Goal: Information Seeking & Learning: Learn about a topic

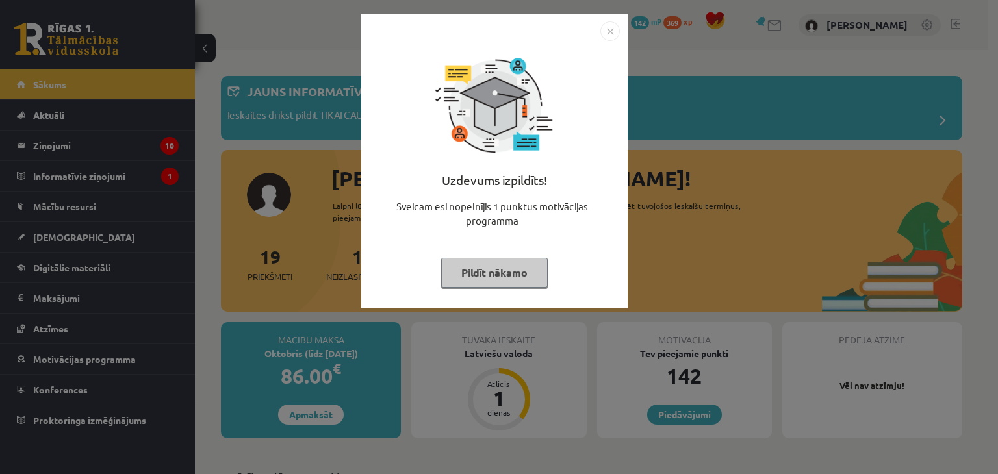
click at [610, 29] on img "Close" at bounding box center [609, 30] width 19 height 19
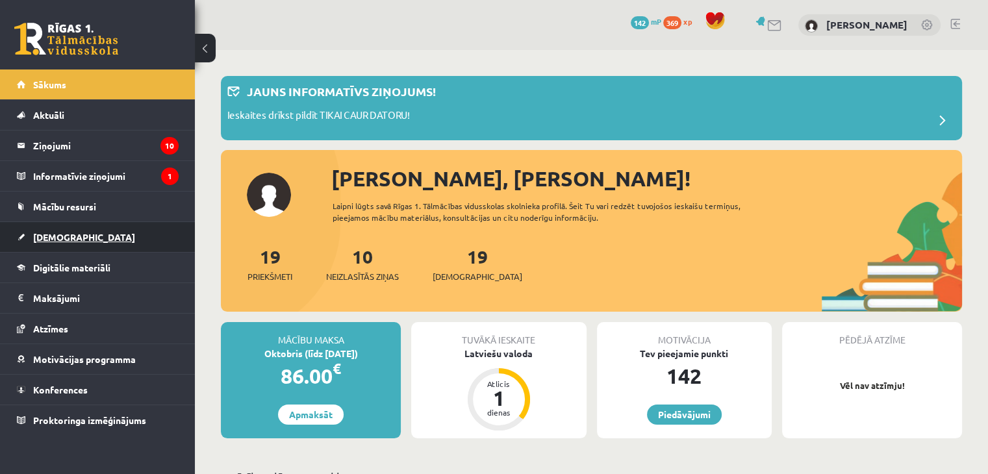
click at [49, 239] on span "[DEMOGRAPHIC_DATA]" at bounding box center [84, 237] width 102 height 12
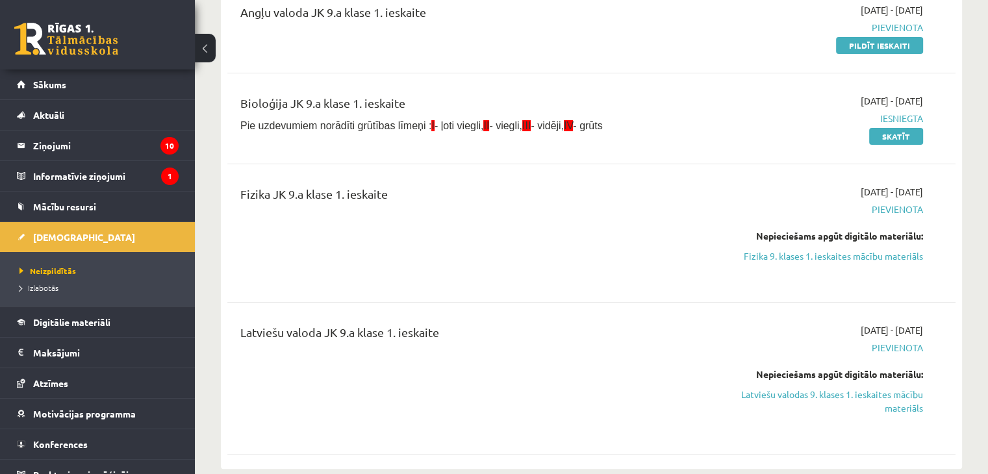
scroll to position [217, 0]
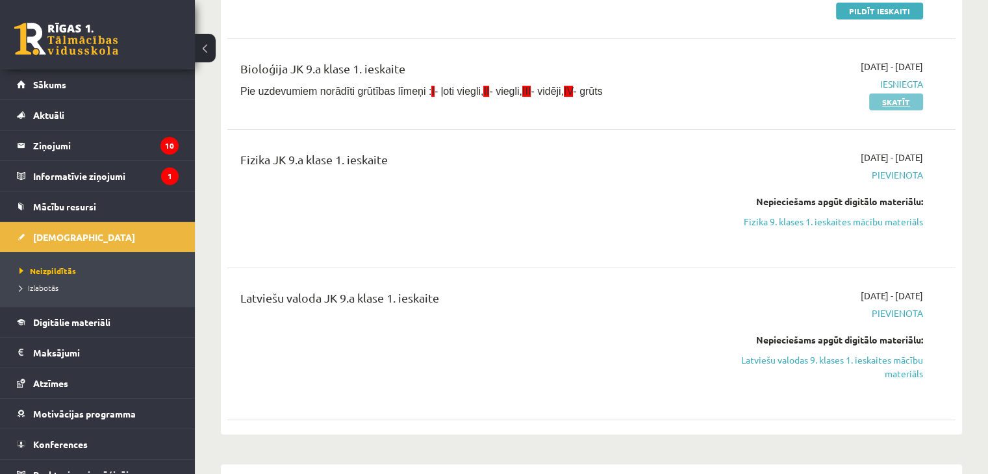
click at [889, 99] on link "Skatīt" at bounding box center [896, 102] width 54 height 17
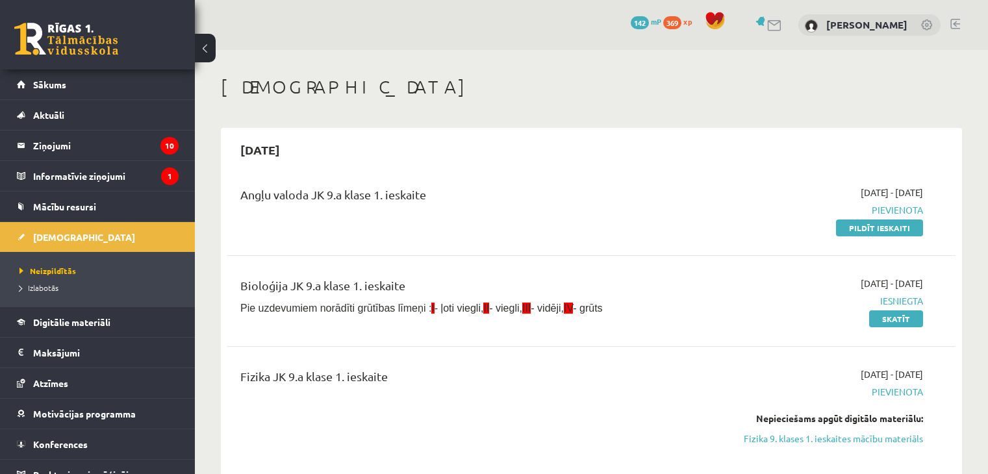
scroll to position [217, 0]
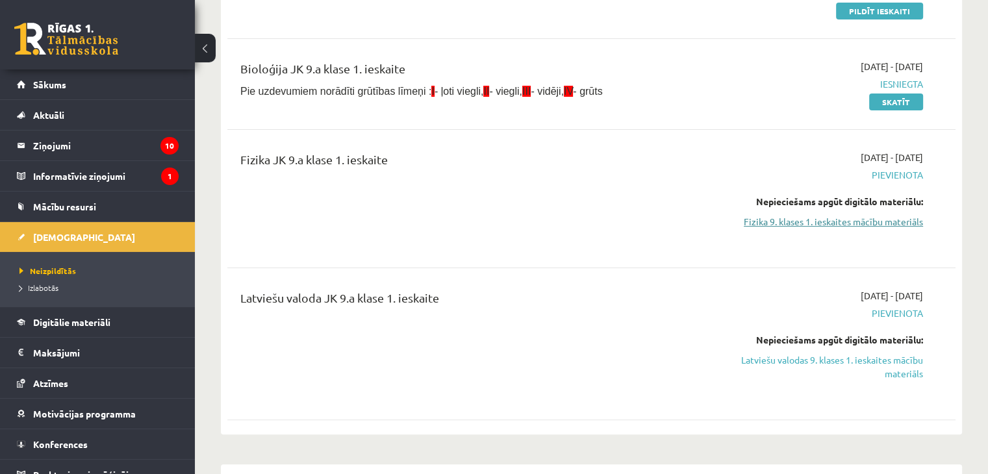
click at [883, 222] on link "Fizika 9. klases 1. ieskaites mācību materiāls" at bounding box center [816, 222] width 214 height 14
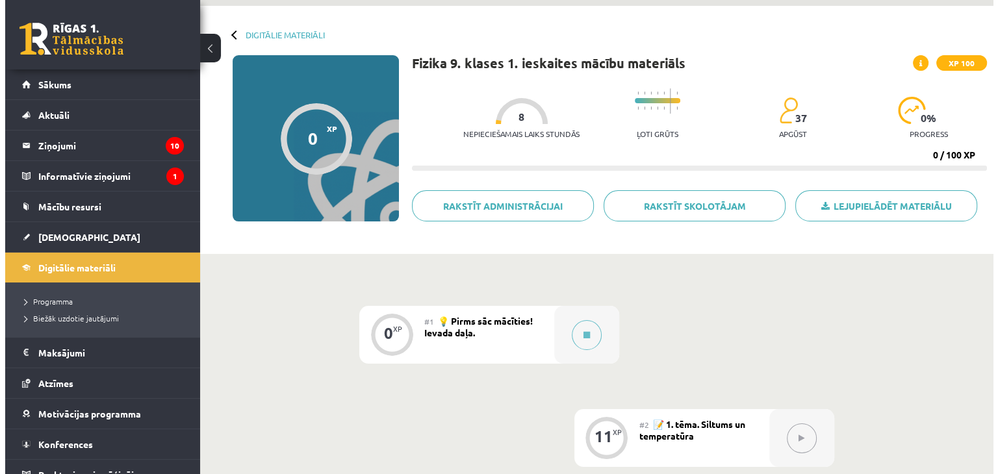
scroll to position [55, 0]
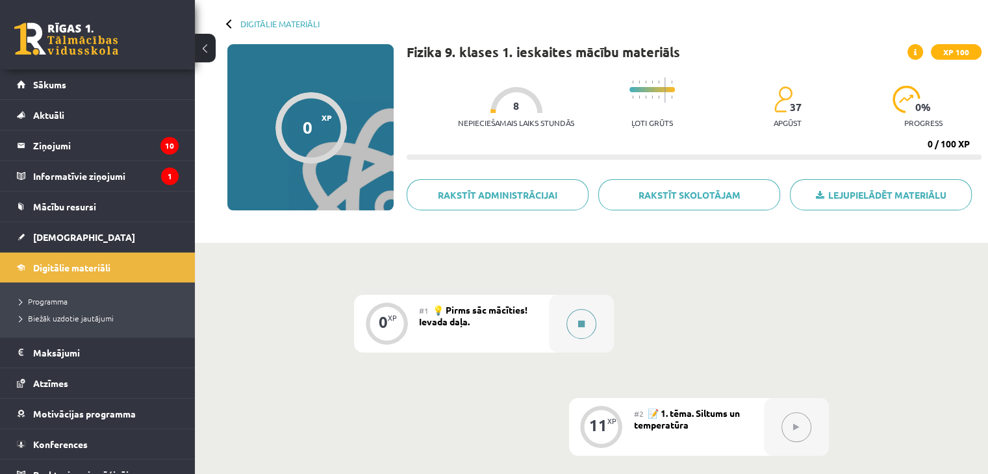
click at [589, 325] on button at bounding box center [581, 324] width 30 height 30
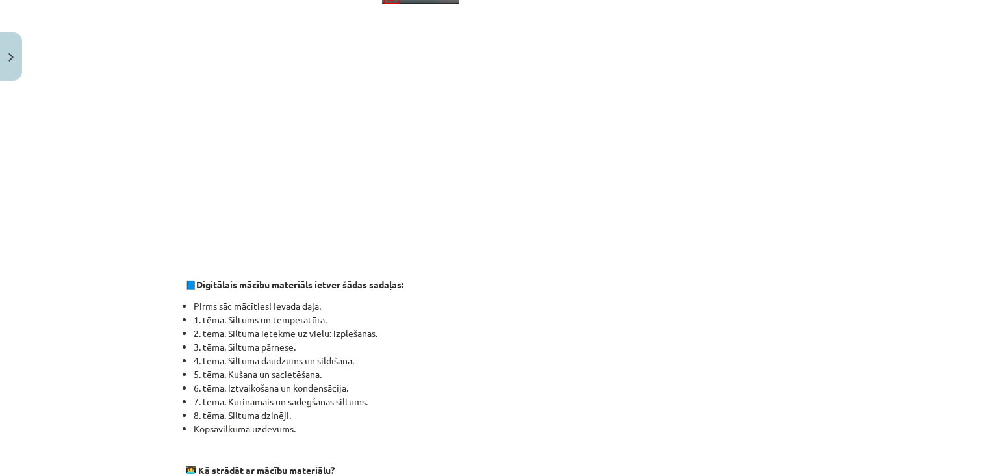
scroll to position [327, 0]
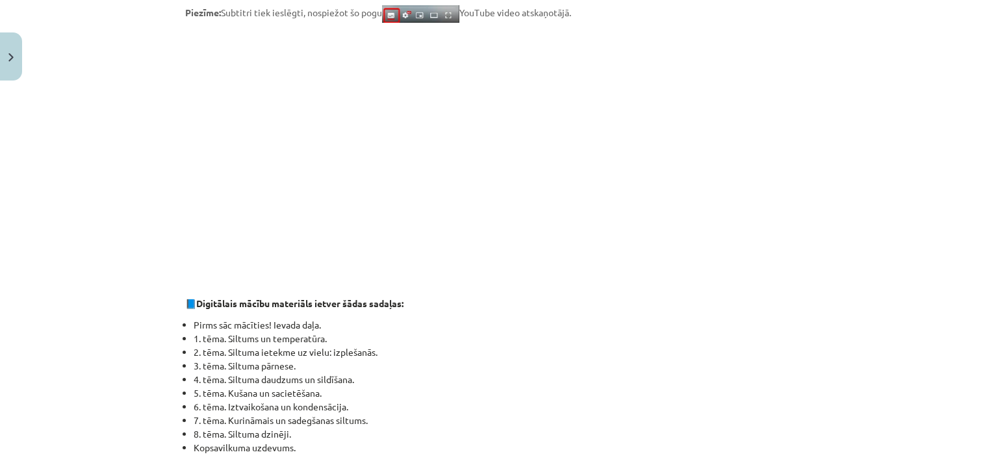
click at [691, 401] on li "6. tēma. Iztvaikošana un kondensācija." at bounding box center [503, 407] width 619 height 14
click at [585, 375] on li "4. tēma. Siltuma daudzums un sildīšana." at bounding box center [503, 380] width 619 height 14
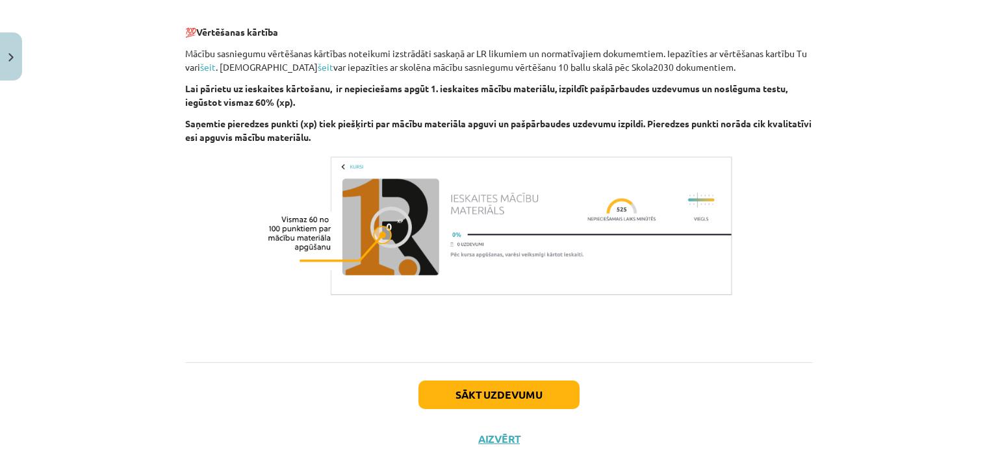
scroll to position [882, 0]
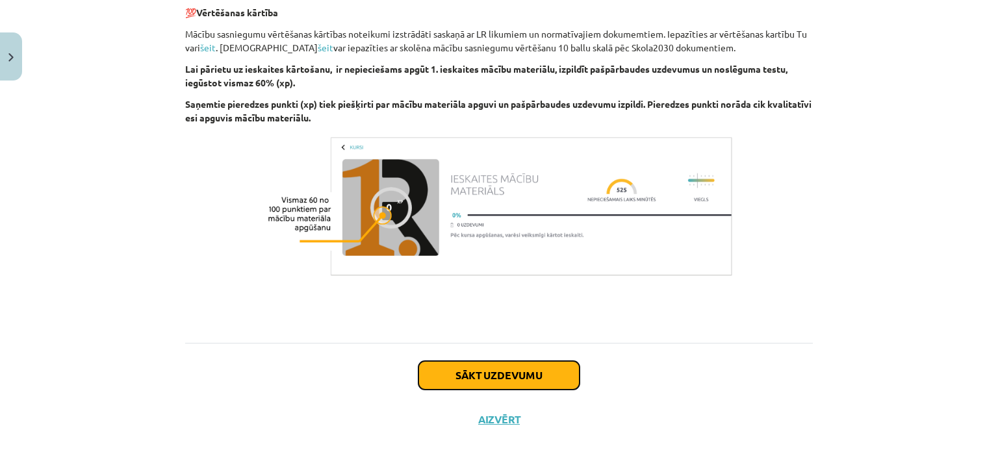
click at [511, 379] on button "Sākt uzdevumu" at bounding box center [498, 375] width 161 height 29
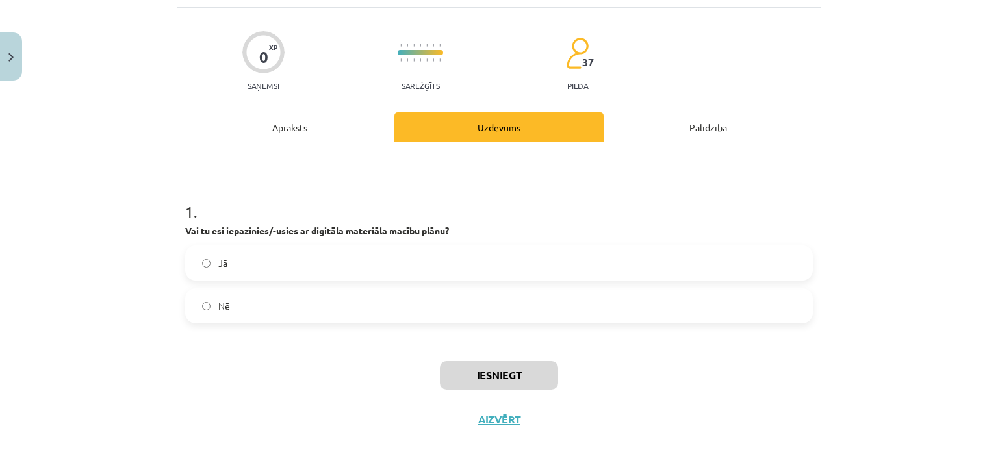
scroll to position [32, 0]
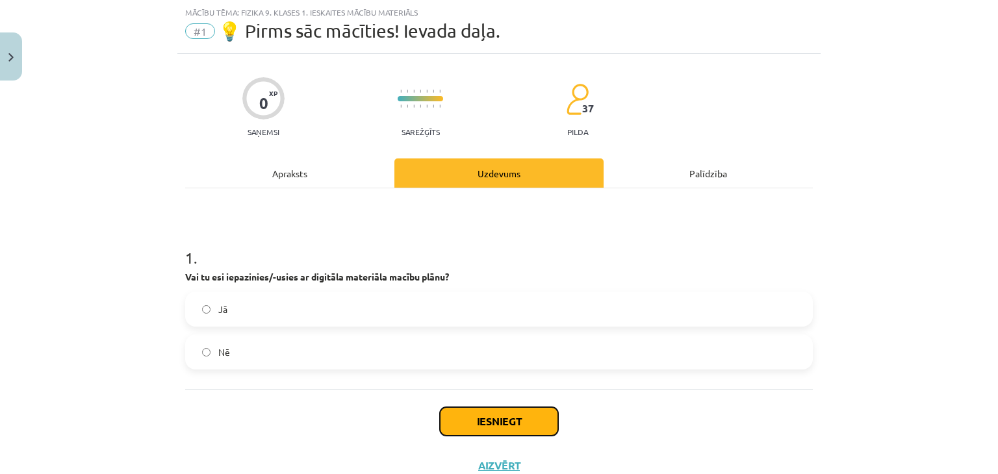
click at [475, 414] on button "Iesniegt" at bounding box center [499, 421] width 118 height 29
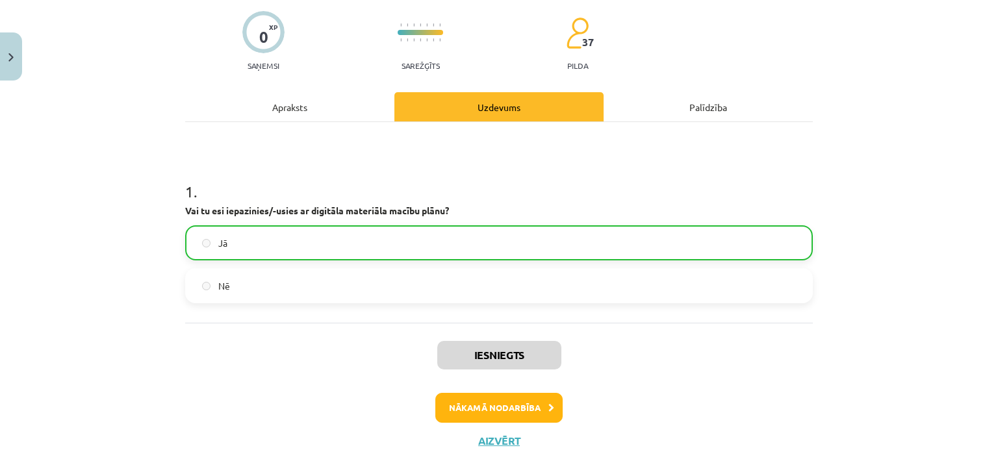
scroll to position [102, 0]
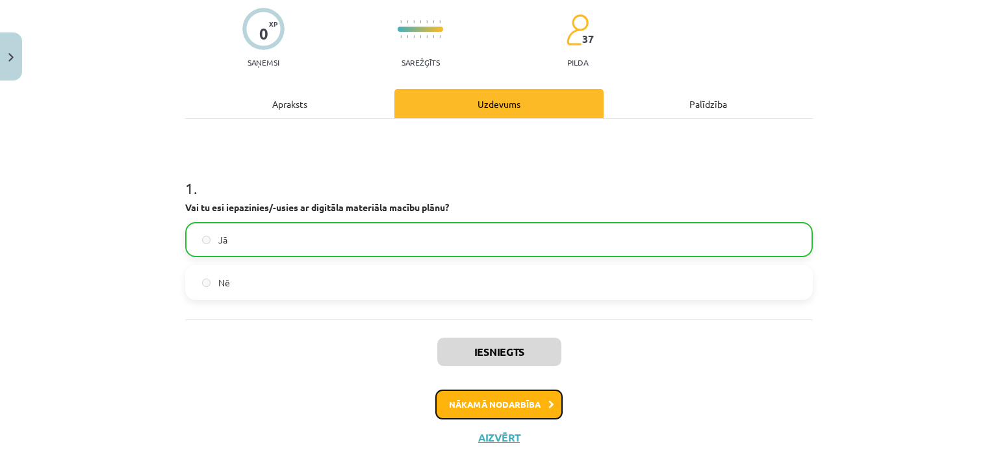
click at [509, 412] on button "Nākamā nodarbība" at bounding box center [498, 405] width 127 height 30
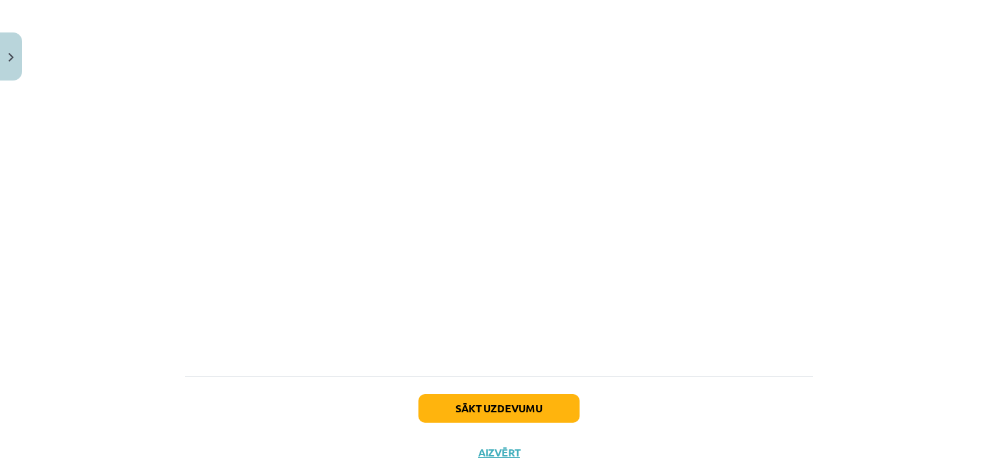
scroll to position [791, 0]
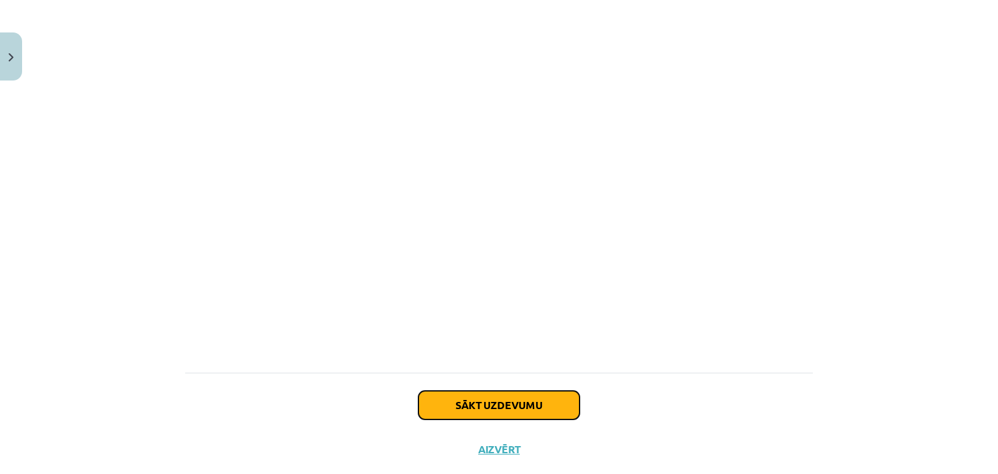
click at [492, 403] on button "Sākt uzdevumu" at bounding box center [498, 405] width 161 height 29
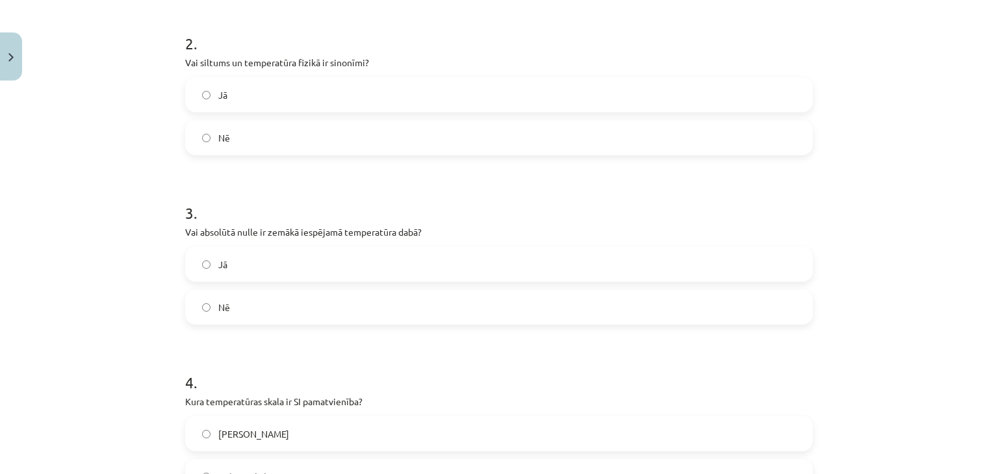
scroll to position [501, 0]
click at [198, 144] on label "Nē" at bounding box center [498, 139] width 625 height 32
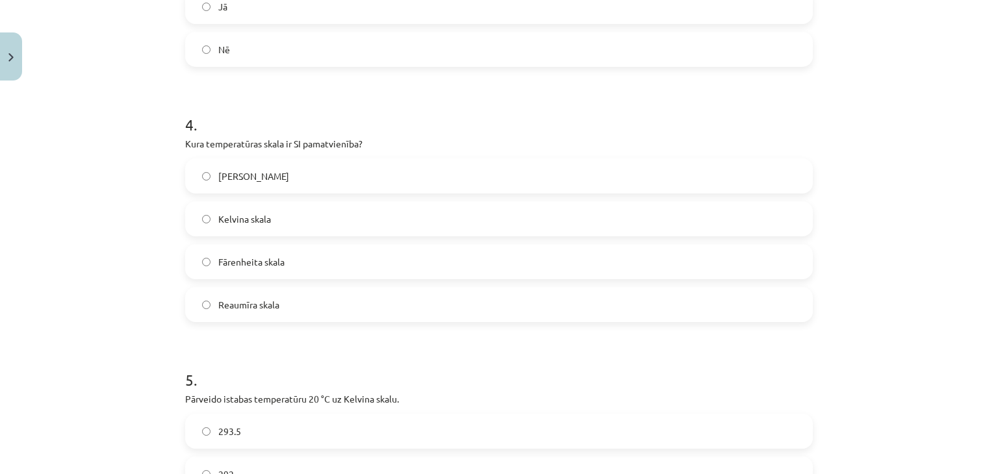
scroll to position [971, 0]
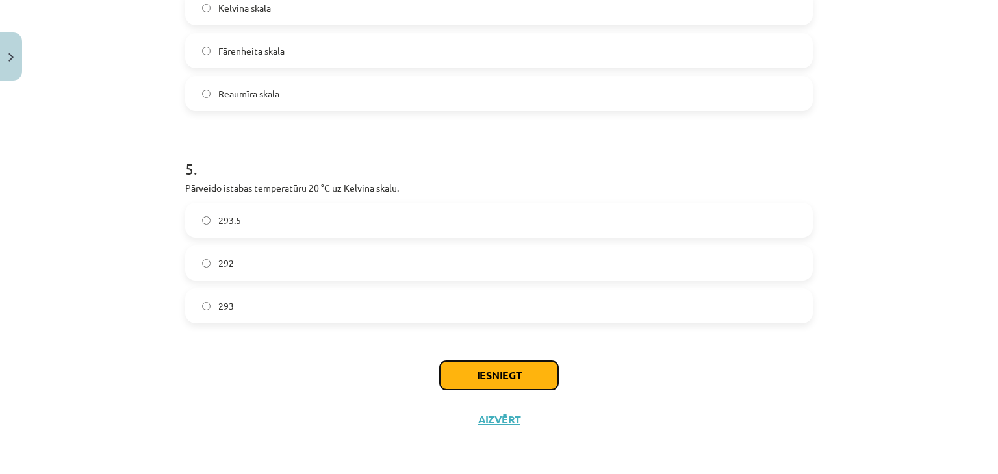
click at [509, 372] on button "Iesniegt" at bounding box center [499, 375] width 118 height 29
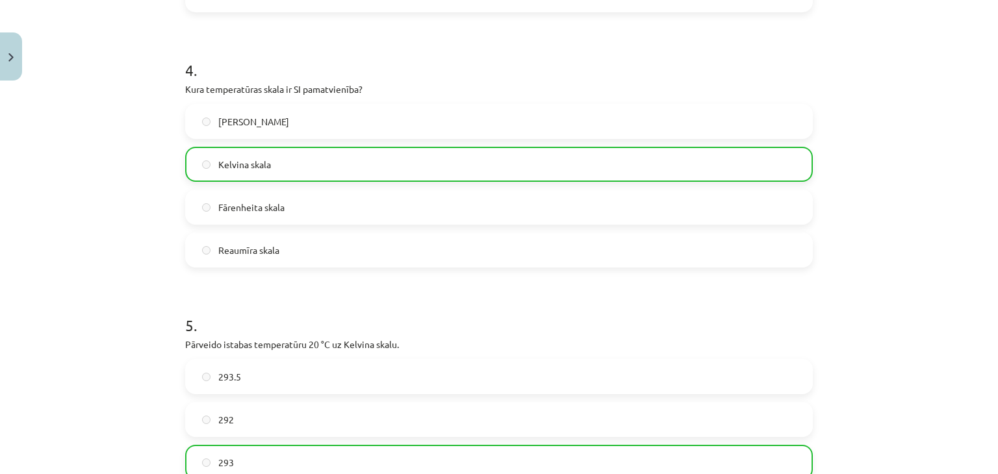
scroll to position [1011, 0]
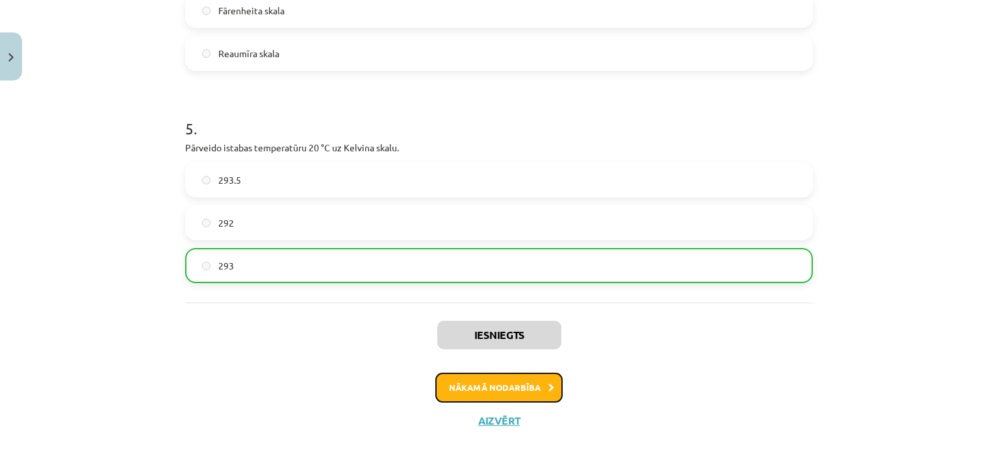
click at [511, 383] on button "Nākamā nodarbība" at bounding box center [498, 388] width 127 height 30
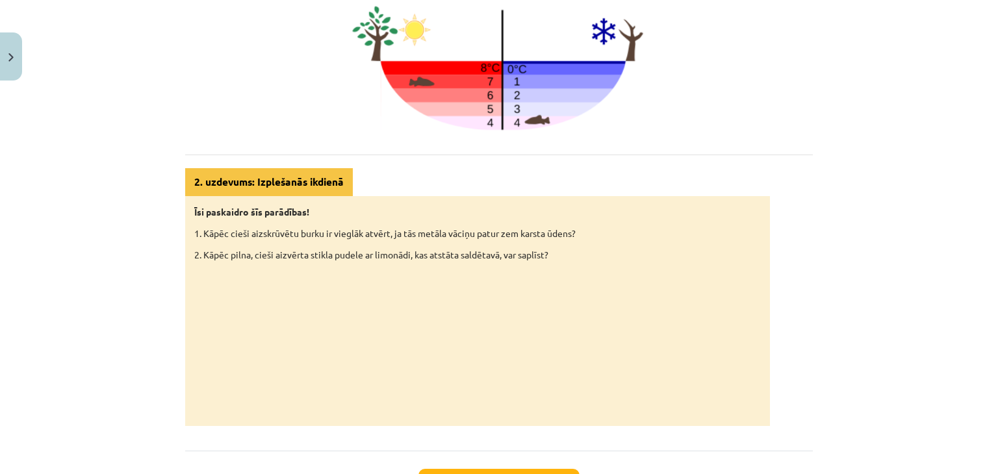
scroll to position [715, 0]
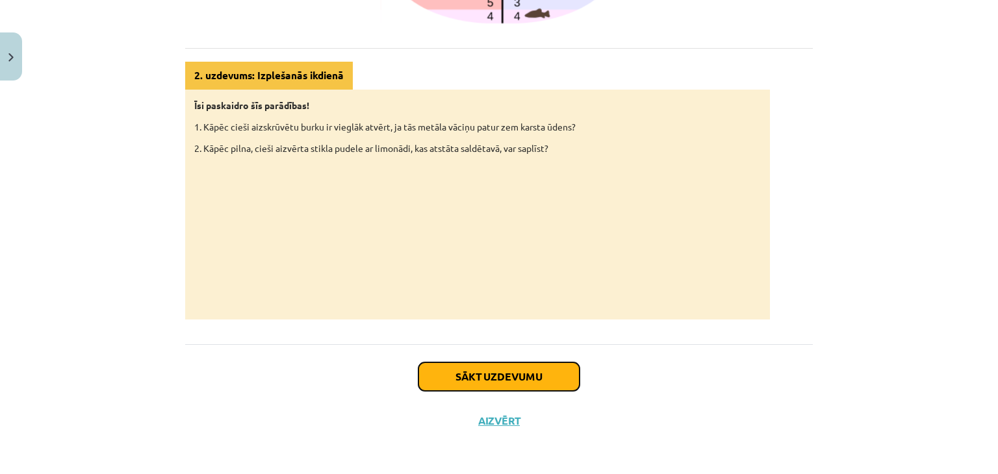
click at [503, 381] on button "Sākt uzdevumu" at bounding box center [498, 376] width 161 height 29
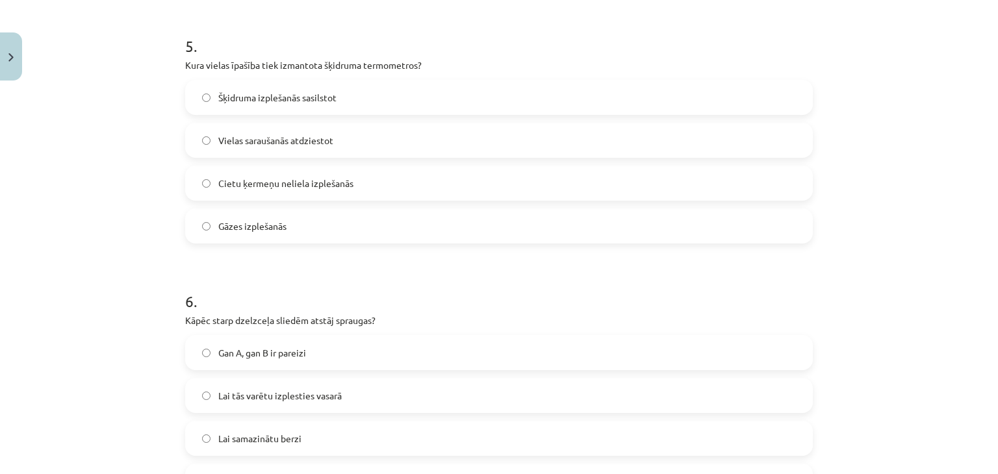
scroll to position [0, 0]
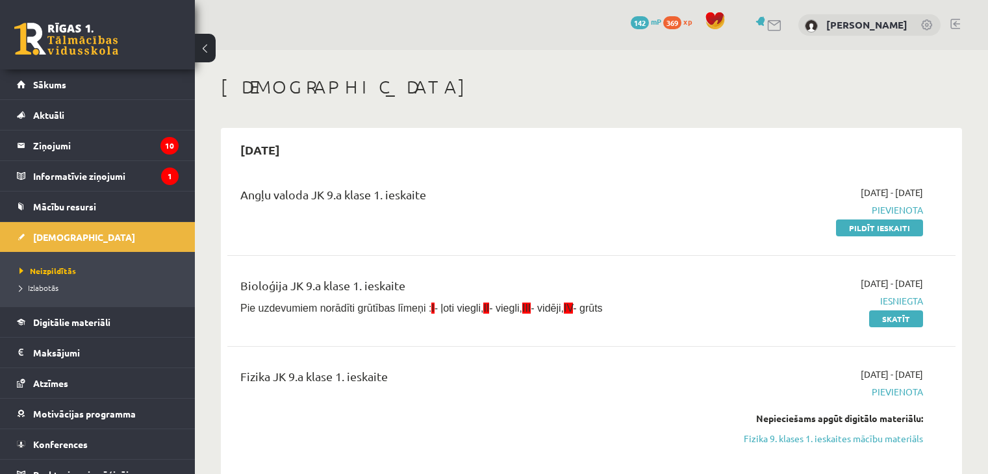
scroll to position [217, 0]
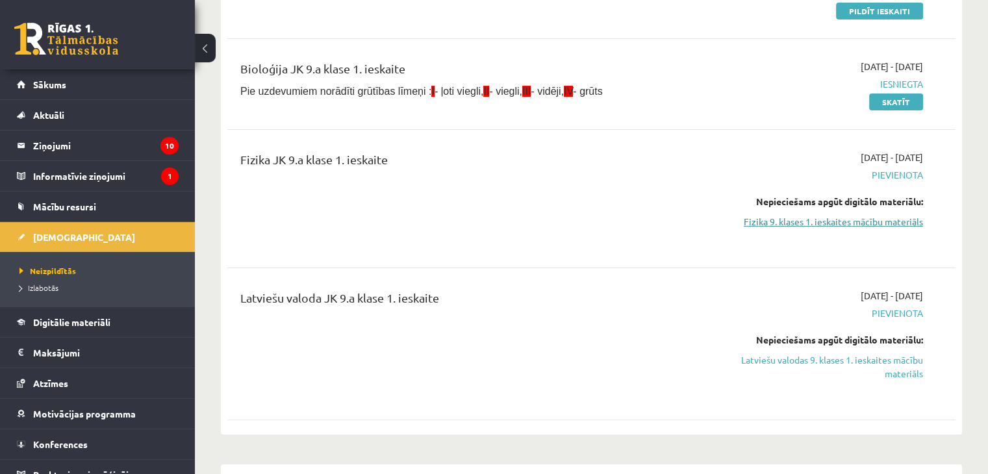
click at [855, 222] on link "Fizika 9. klases 1. ieskaites mācību materiāls" at bounding box center [816, 222] width 214 height 14
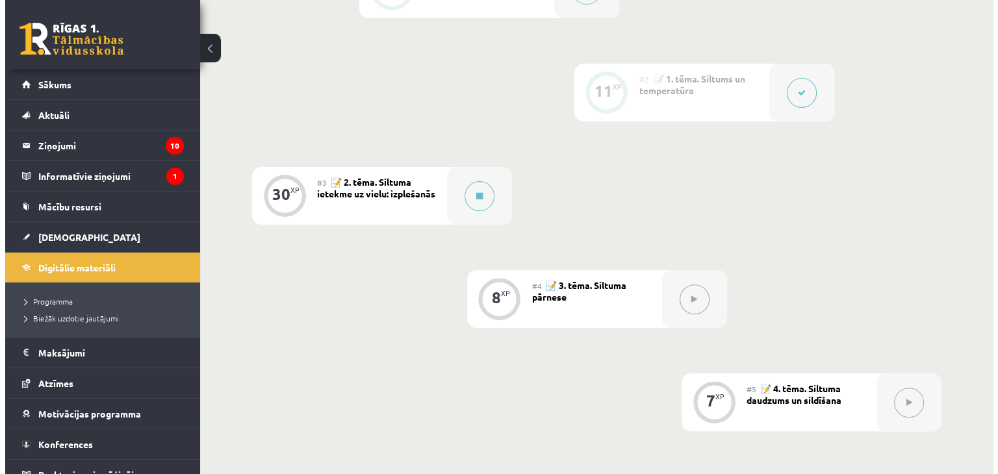
scroll to position [382, 0]
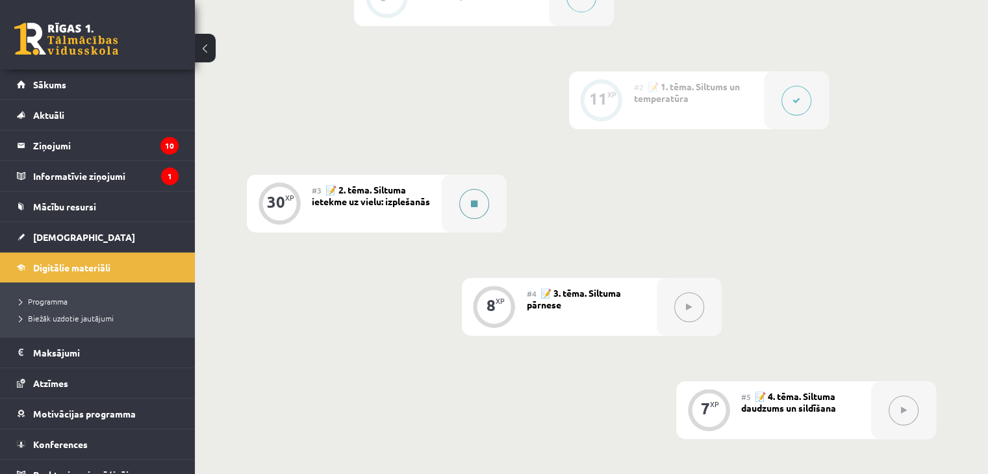
click at [476, 208] on icon at bounding box center [474, 204] width 6 height 8
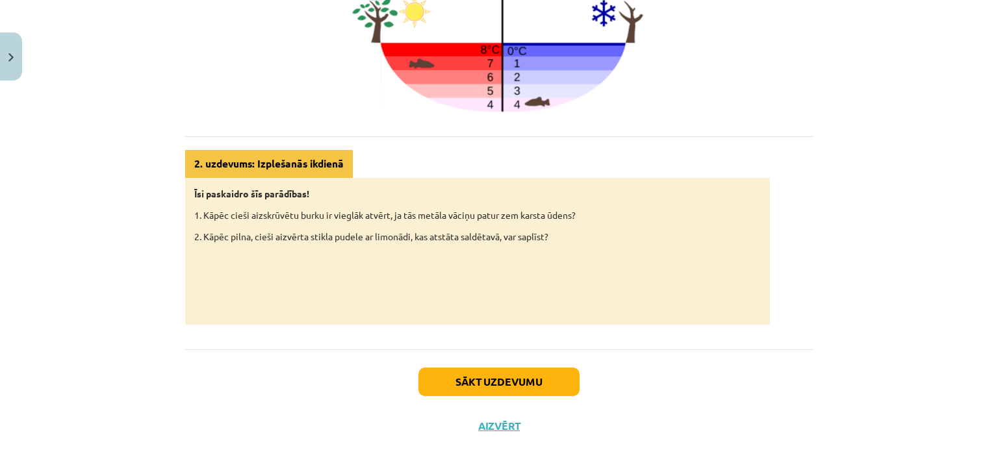
scroll to position [631, 0]
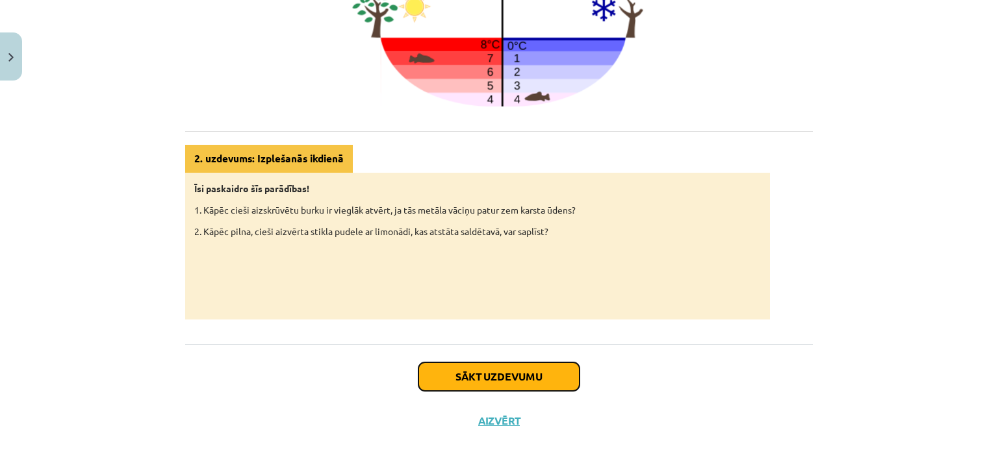
click at [499, 387] on button "Sākt uzdevumu" at bounding box center [498, 376] width 161 height 29
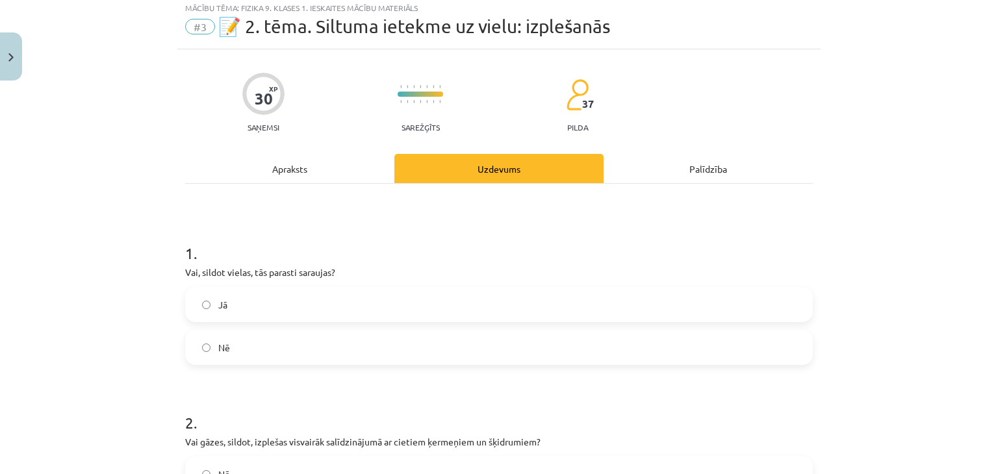
scroll to position [32, 0]
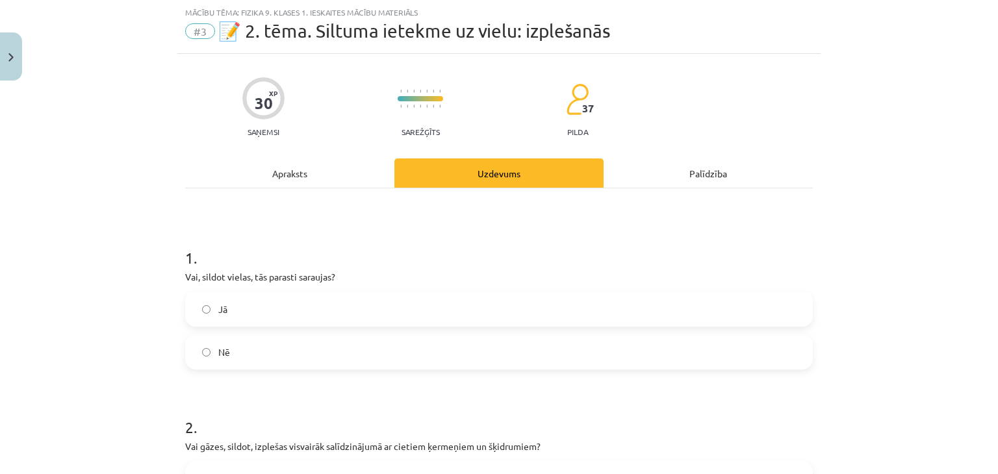
click at [203, 313] on label "Jā" at bounding box center [498, 309] width 625 height 32
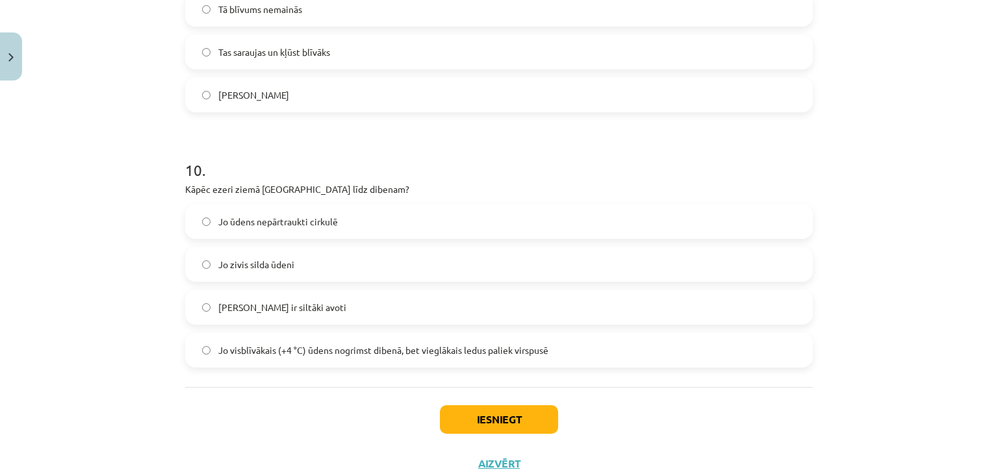
scroll to position [2078, 0]
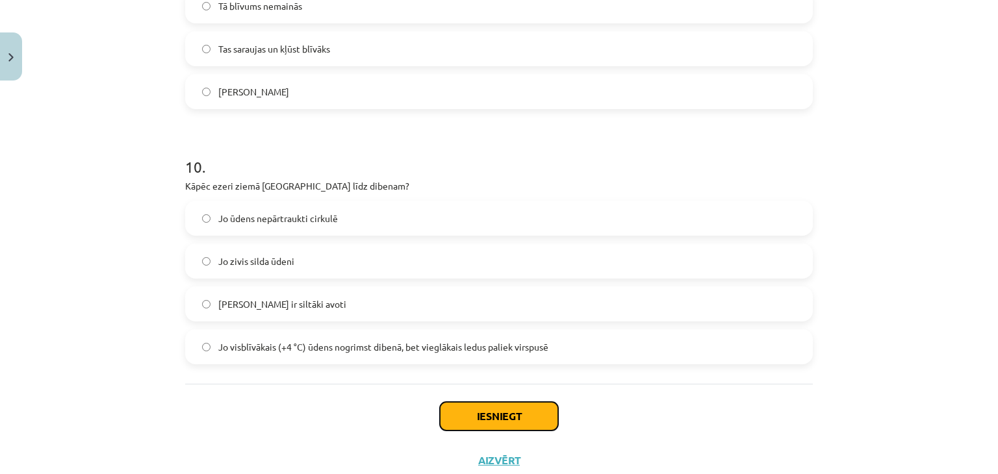
click at [457, 407] on button "Iesniegt" at bounding box center [499, 416] width 118 height 29
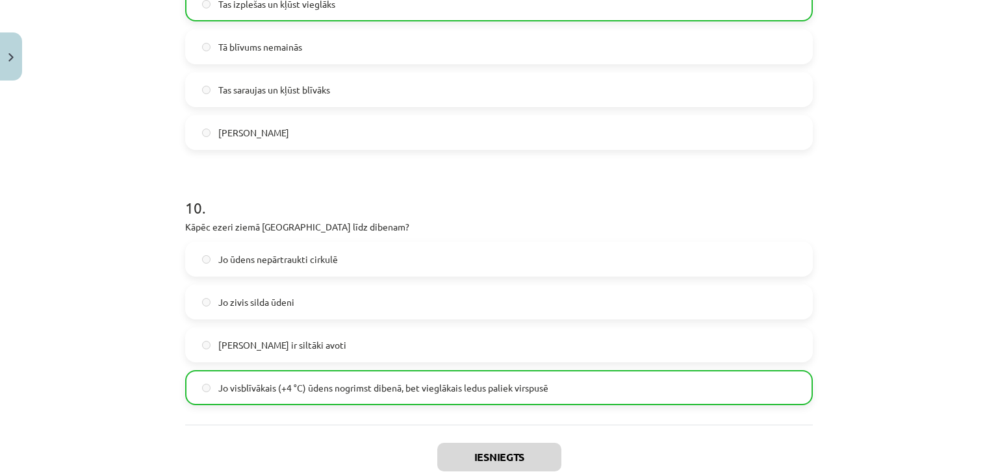
scroll to position [2159, 0]
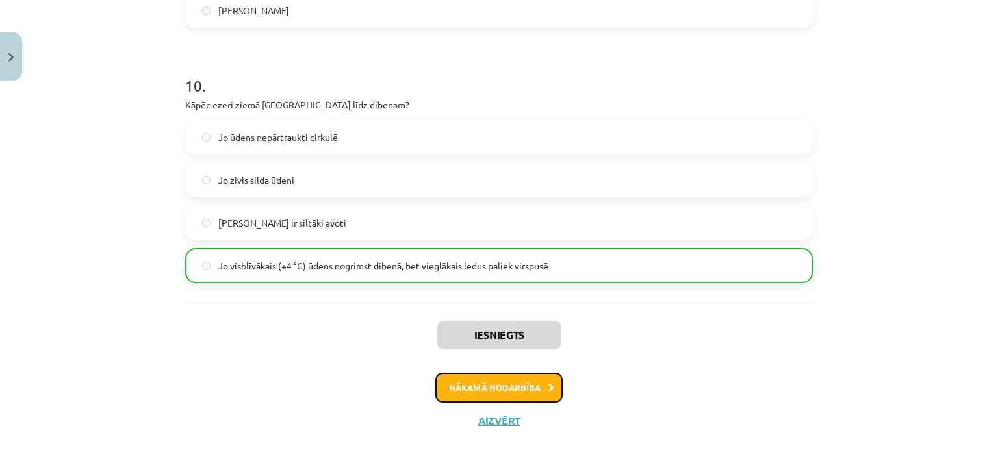
click at [548, 384] on icon at bounding box center [551, 388] width 6 height 8
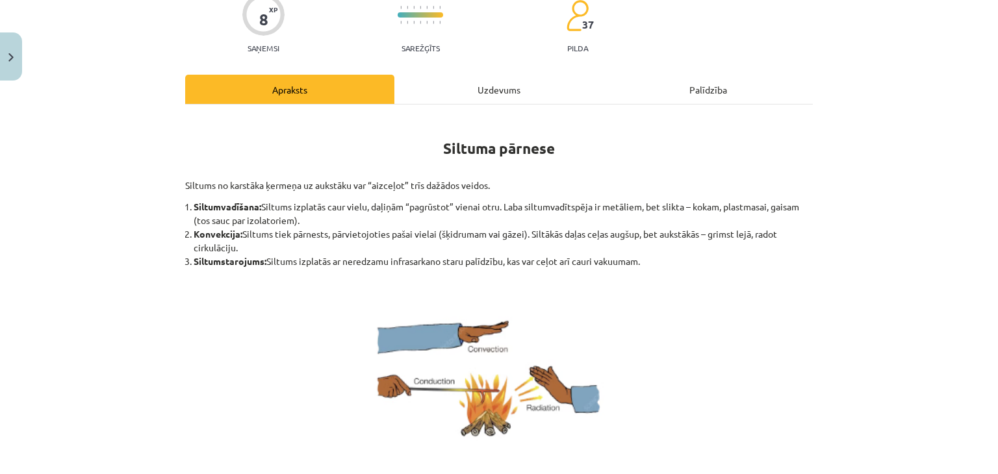
scroll to position [125, 0]
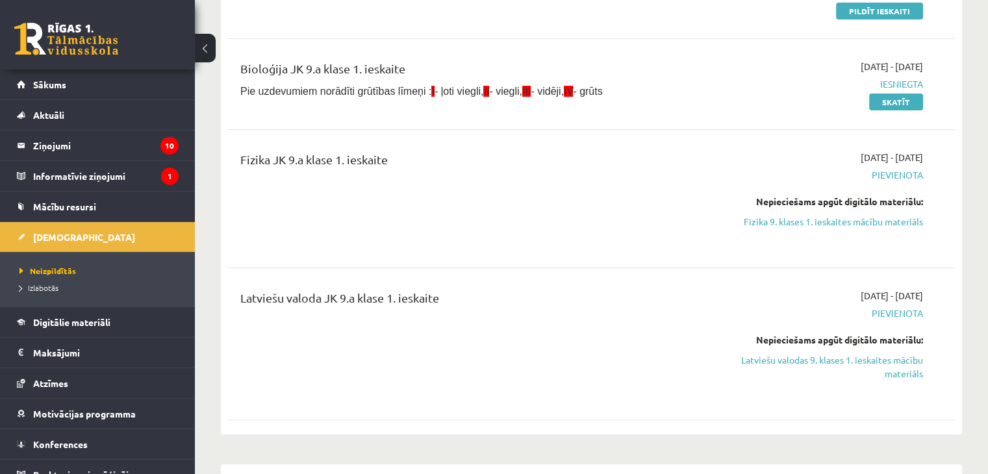
scroll to position [217, 0]
click at [839, 218] on link "Fizika 9. klases 1. ieskaites mācību materiāls" at bounding box center [816, 222] width 214 height 14
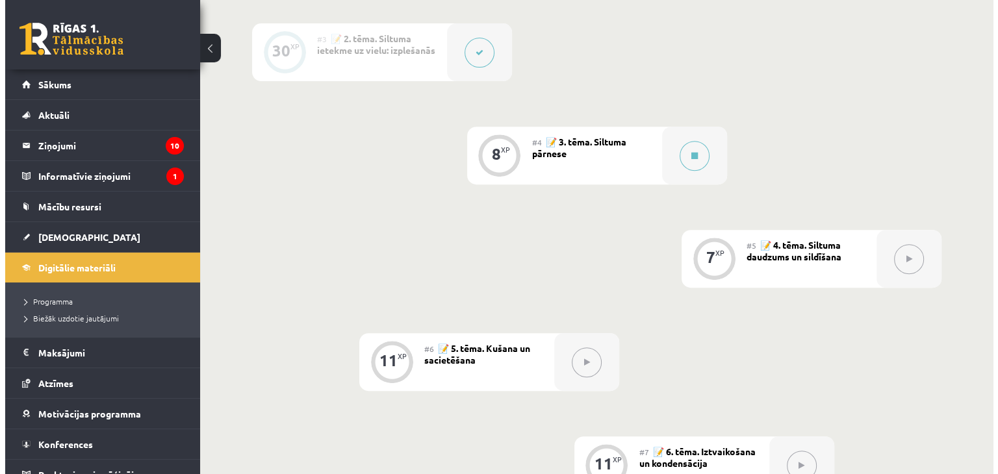
scroll to position [530, 0]
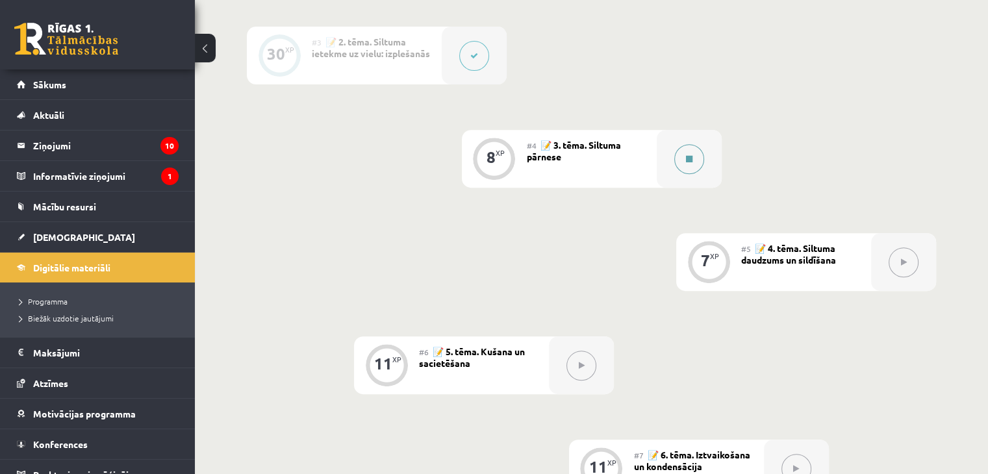
click at [687, 174] on button at bounding box center [689, 159] width 30 height 30
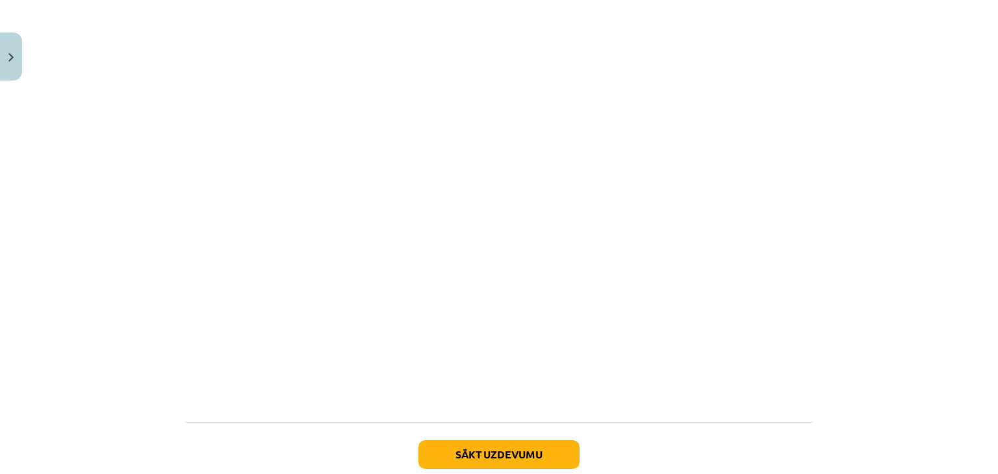
scroll to position [730, 0]
click at [489, 450] on button "Sākt uzdevumu" at bounding box center [498, 452] width 161 height 29
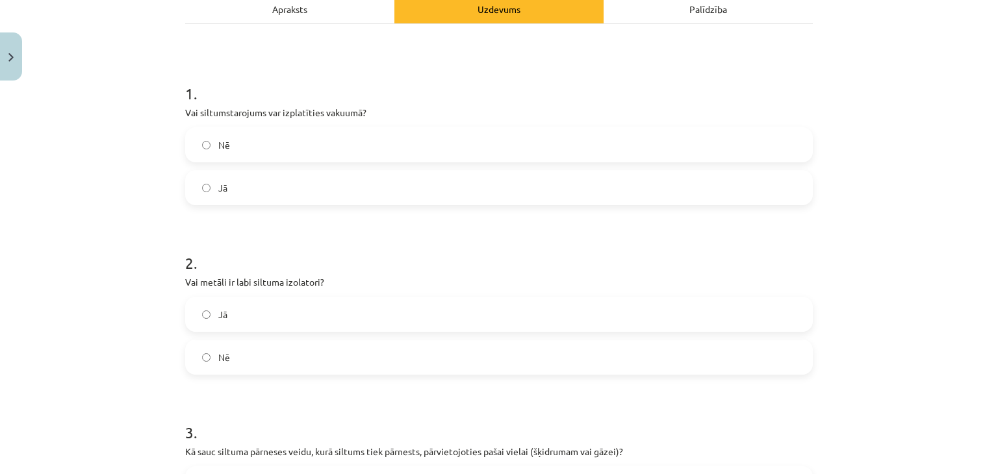
scroll to position [194, 0]
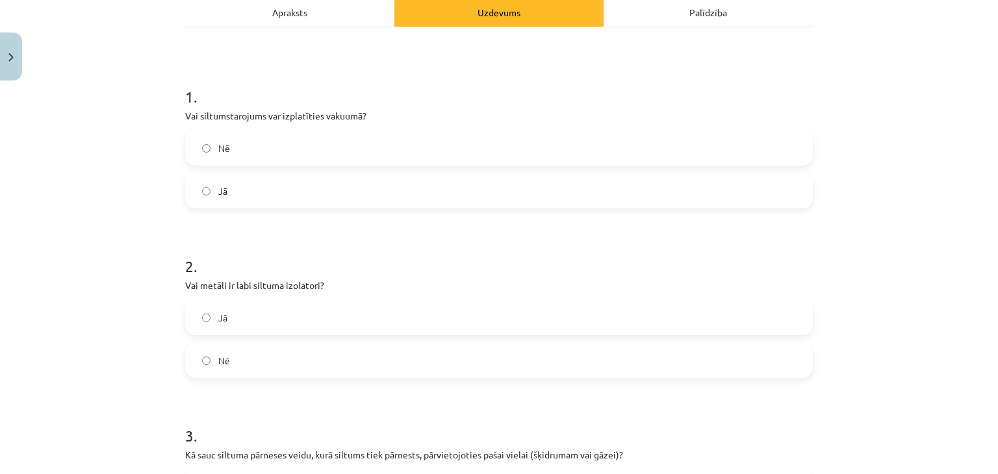
click at [196, 195] on label "Jā" at bounding box center [498, 191] width 625 height 32
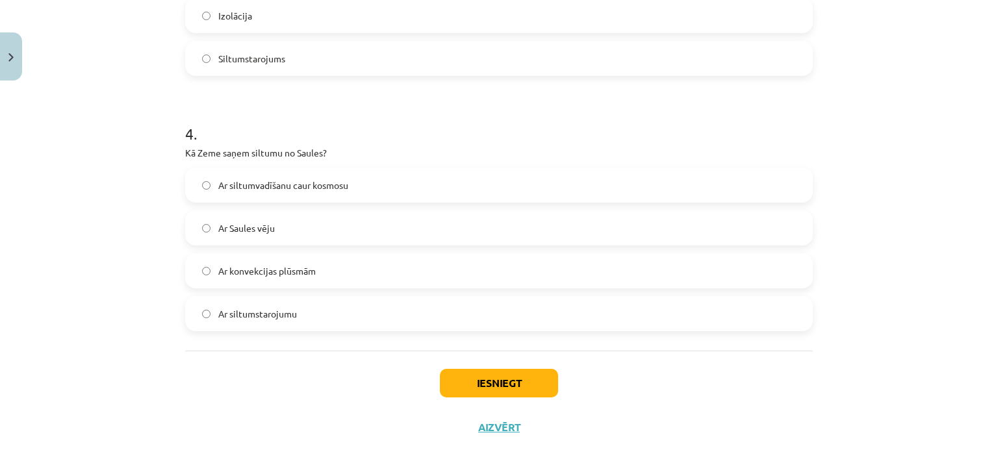
scroll to position [759, 0]
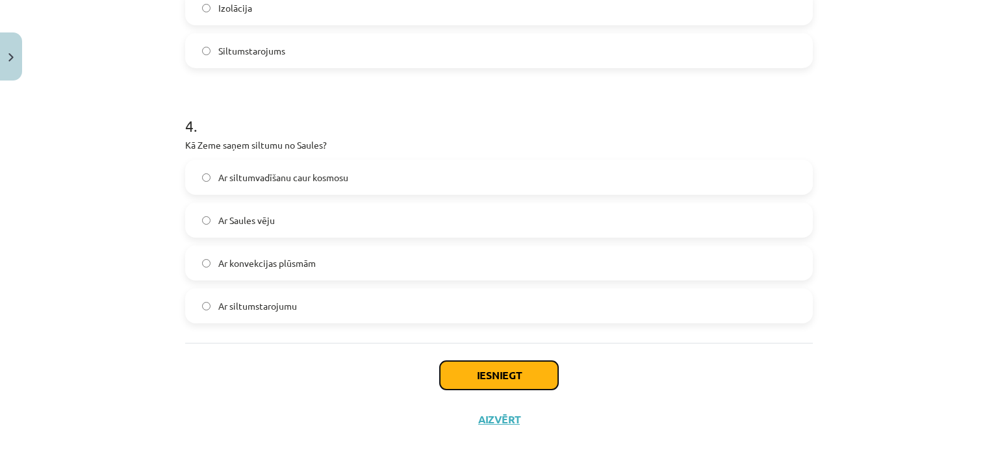
click at [501, 374] on button "Iesniegt" at bounding box center [499, 375] width 118 height 29
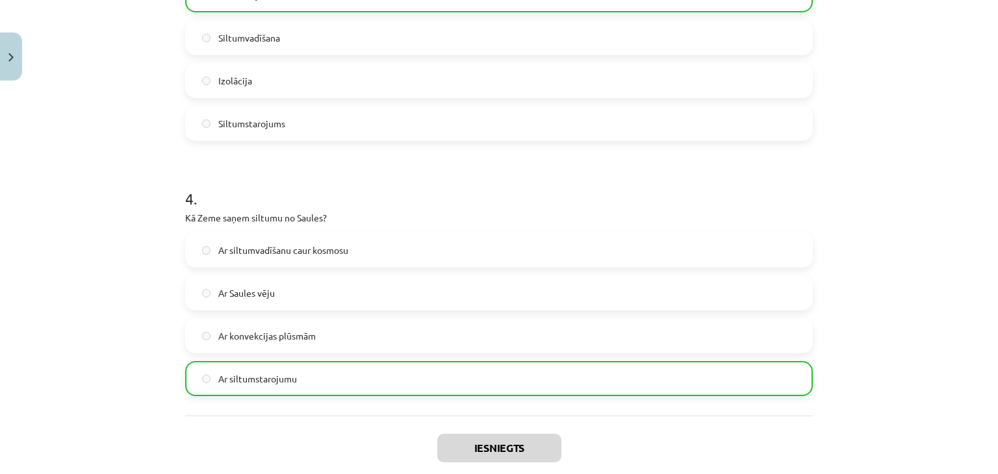
scroll to position [800, 0]
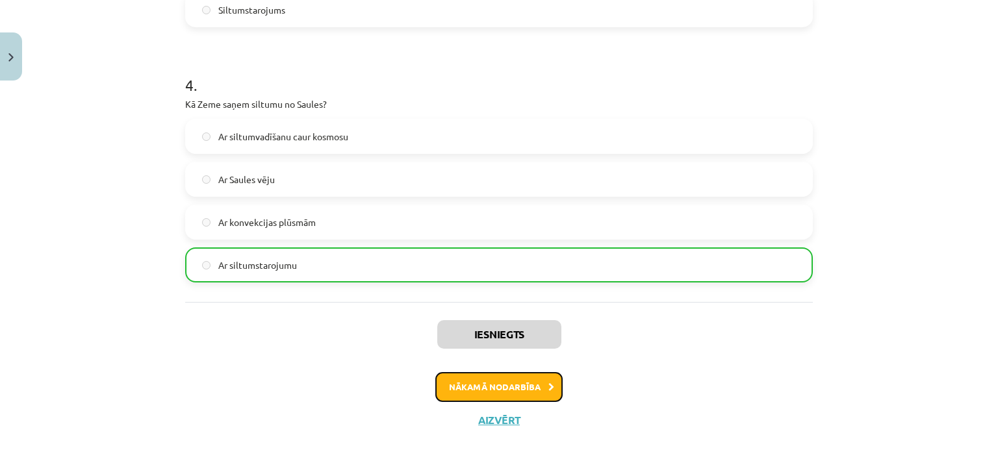
click at [533, 388] on button "Nākamā nodarbība" at bounding box center [498, 387] width 127 height 30
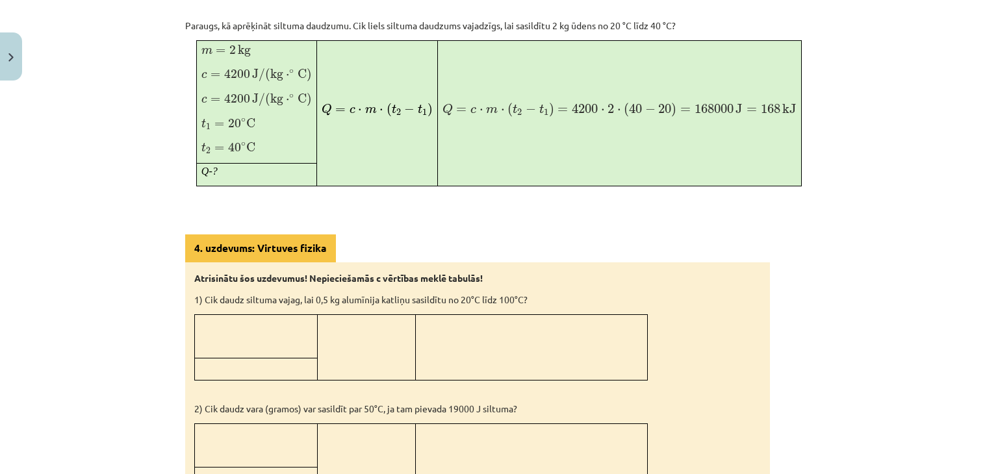
scroll to position [839, 0]
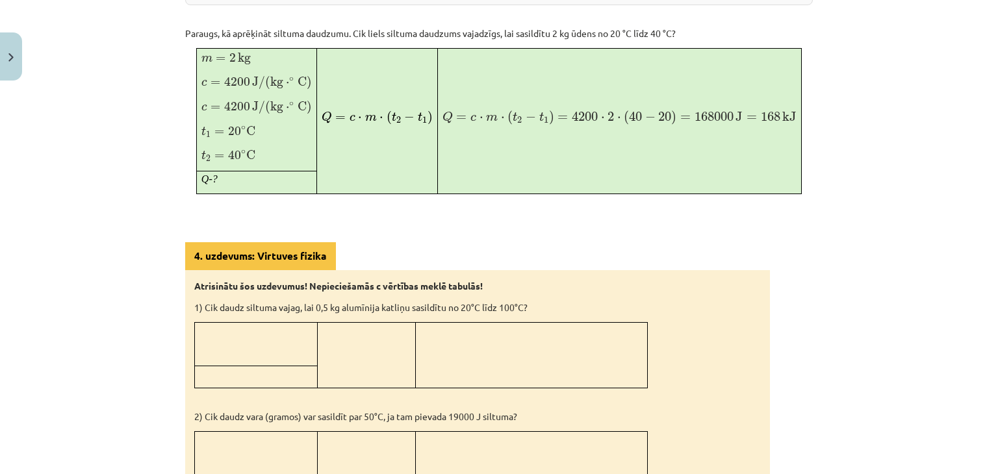
click at [390, 353] on td at bounding box center [366, 355] width 98 height 66
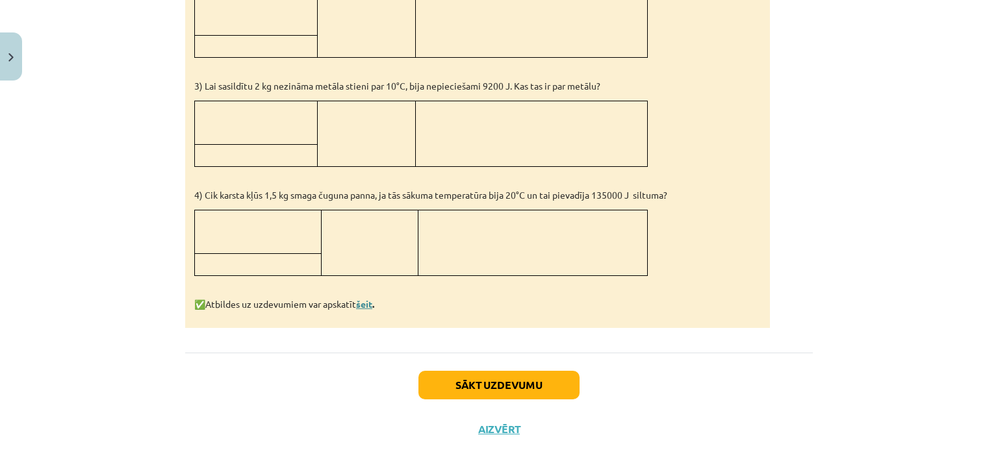
scroll to position [1281, 0]
click at [364, 298] on link "šeit" at bounding box center [364, 304] width 16 height 12
click at [487, 372] on button "Sākt uzdevumu" at bounding box center [498, 384] width 161 height 29
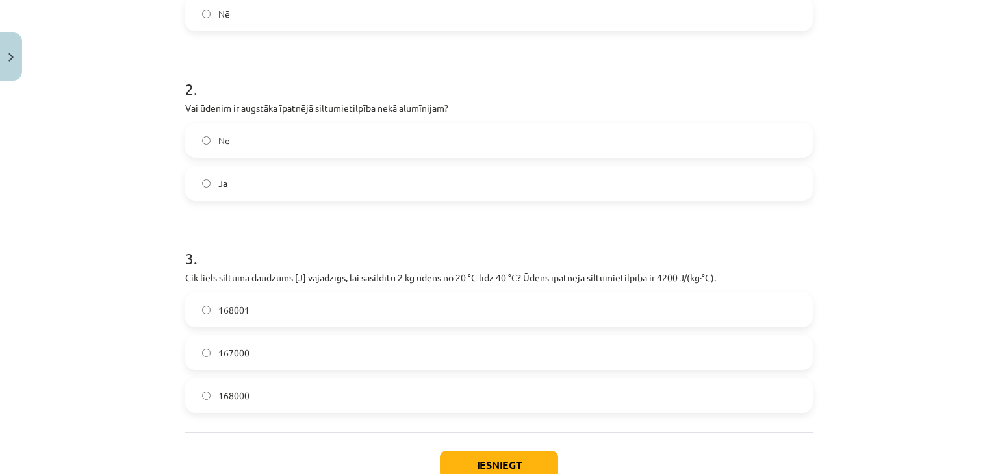
scroll to position [401, 0]
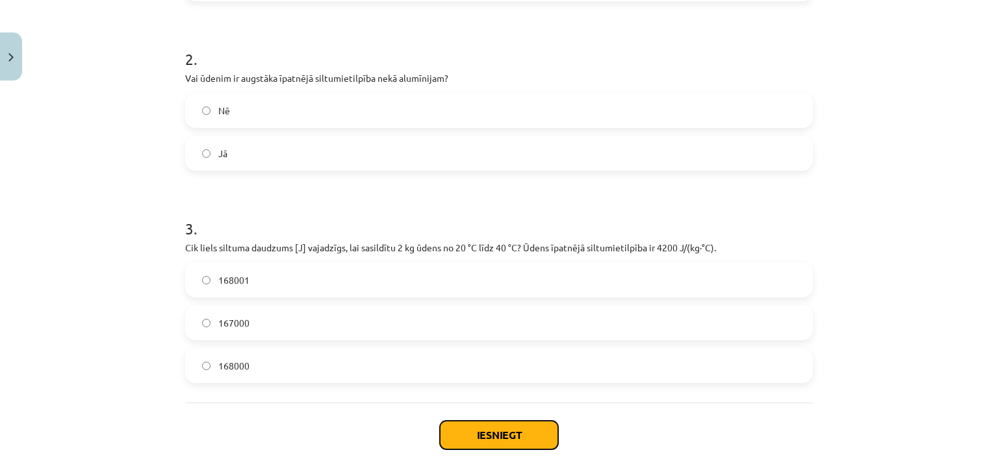
click at [494, 438] on button "Iesniegt" at bounding box center [499, 435] width 118 height 29
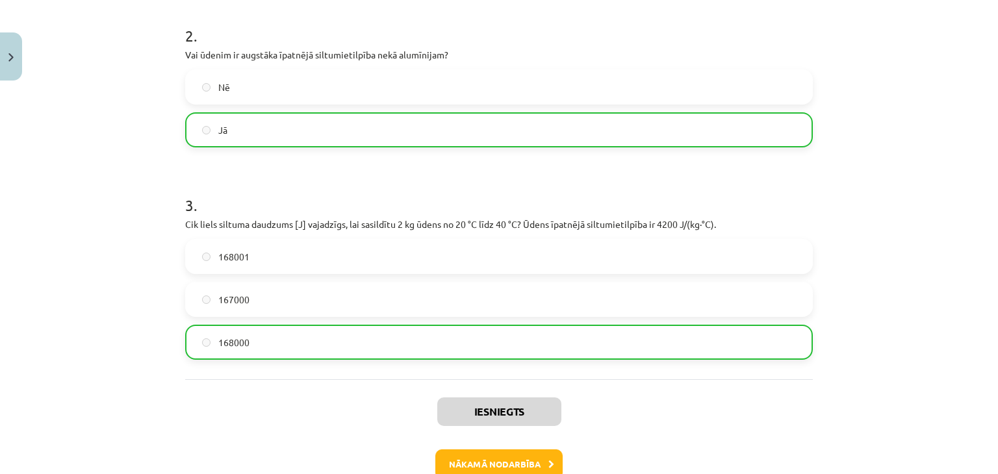
scroll to position [456, 0]
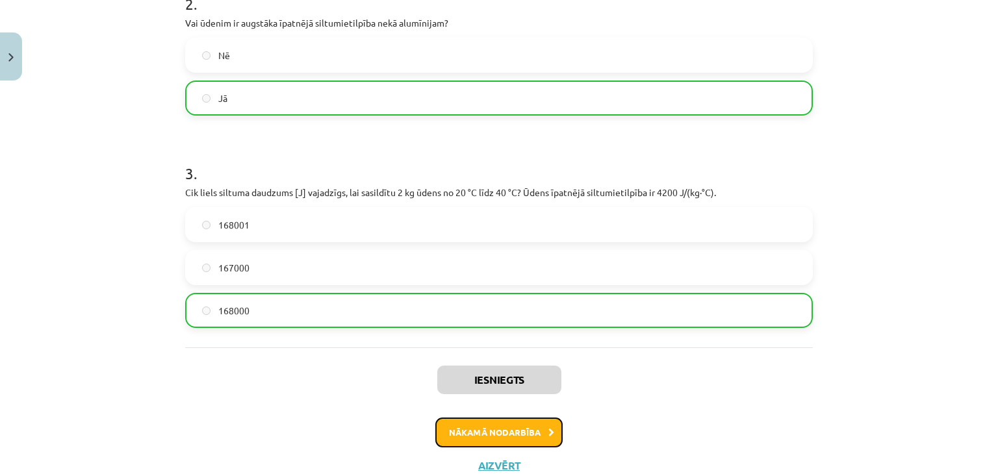
click at [494, 440] on button "Nākamā nodarbība" at bounding box center [498, 433] width 127 height 30
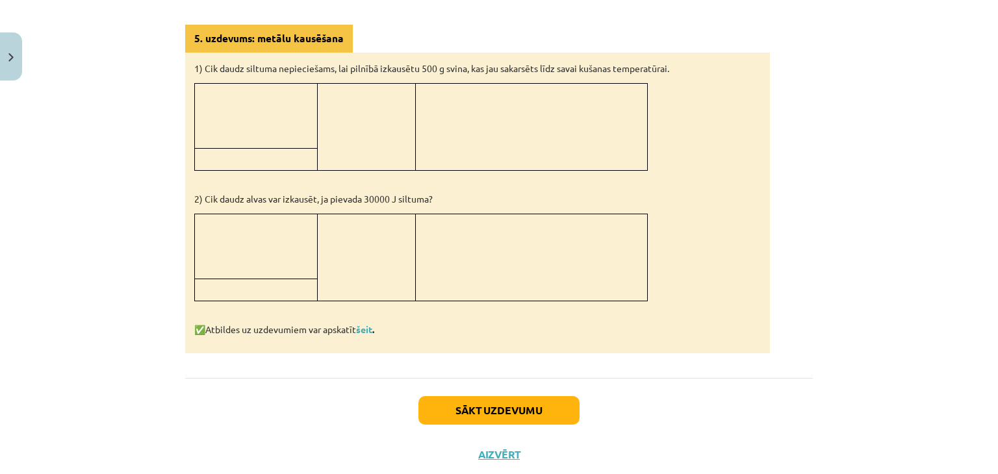
scroll to position [1226, 0]
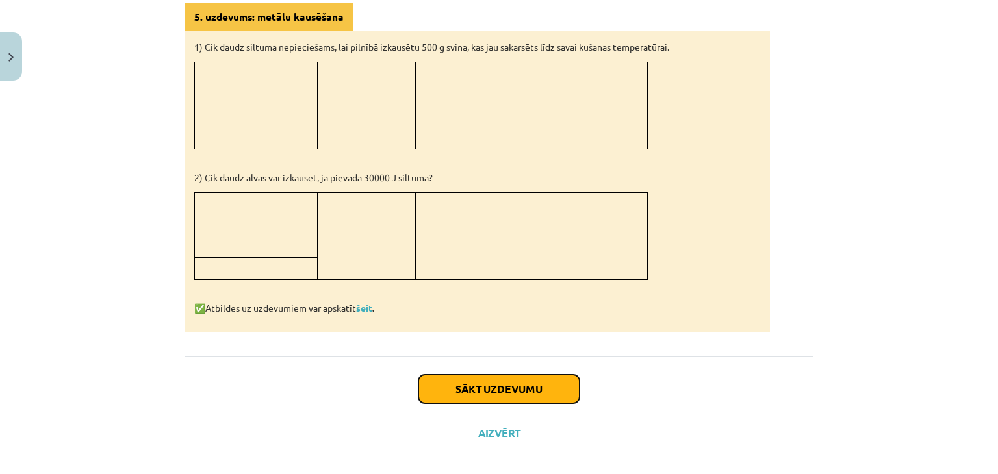
click at [531, 385] on button "Sākt uzdevumu" at bounding box center [498, 389] width 161 height 29
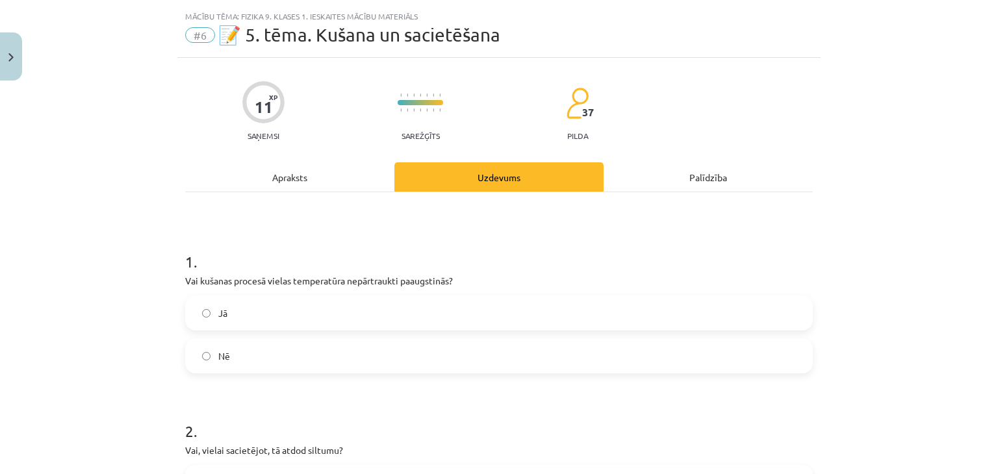
scroll to position [0, 0]
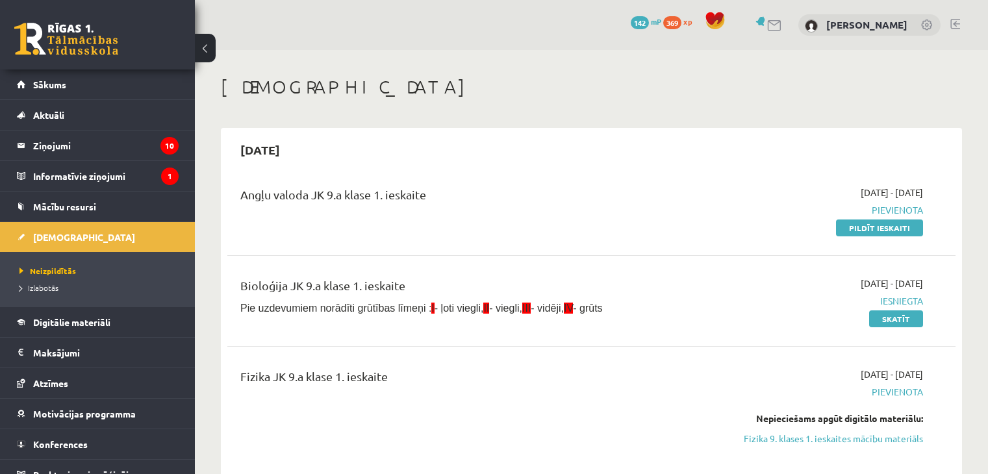
scroll to position [217, 0]
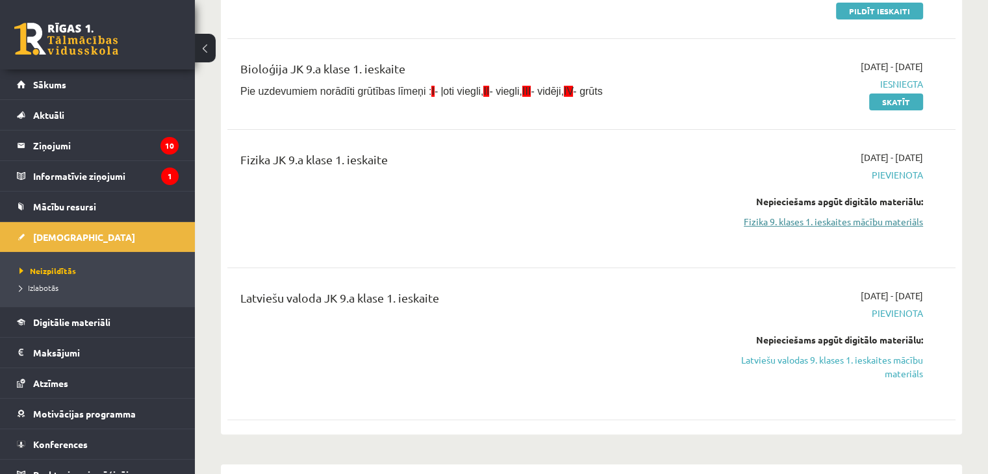
click at [852, 224] on link "Fizika 9. klases 1. ieskaites mācību materiāls" at bounding box center [816, 222] width 214 height 14
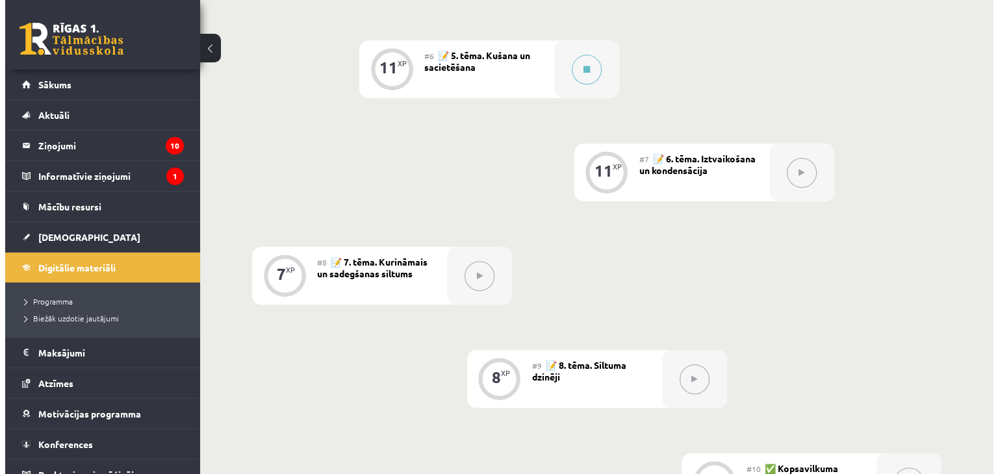
scroll to position [776, 0]
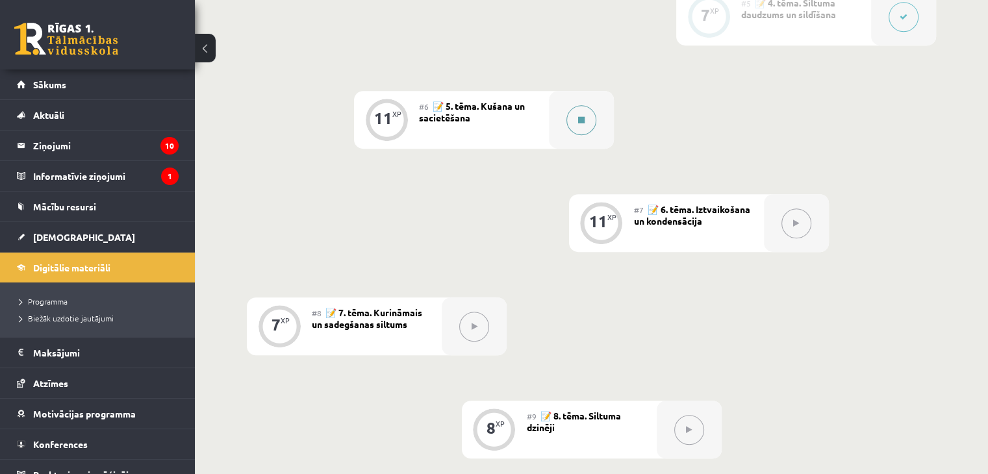
click at [578, 135] on button at bounding box center [581, 120] width 30 height 30
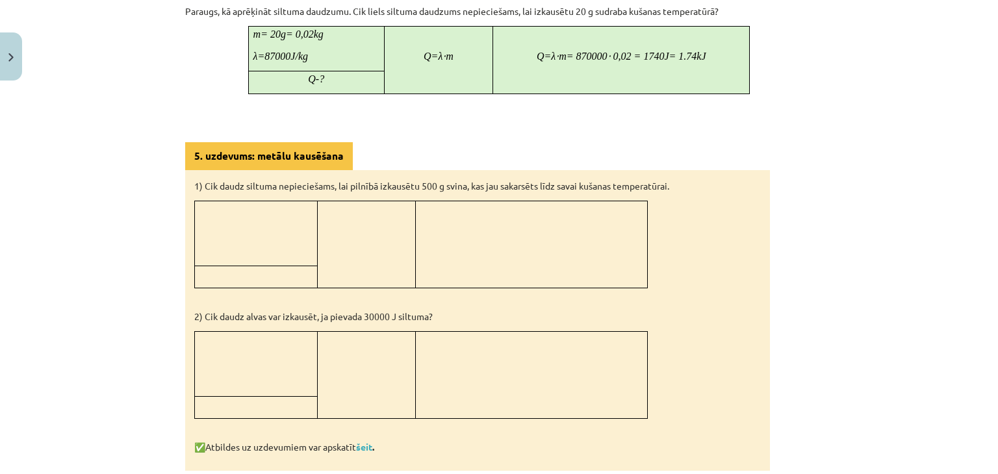
scroll to position [1202, 0]
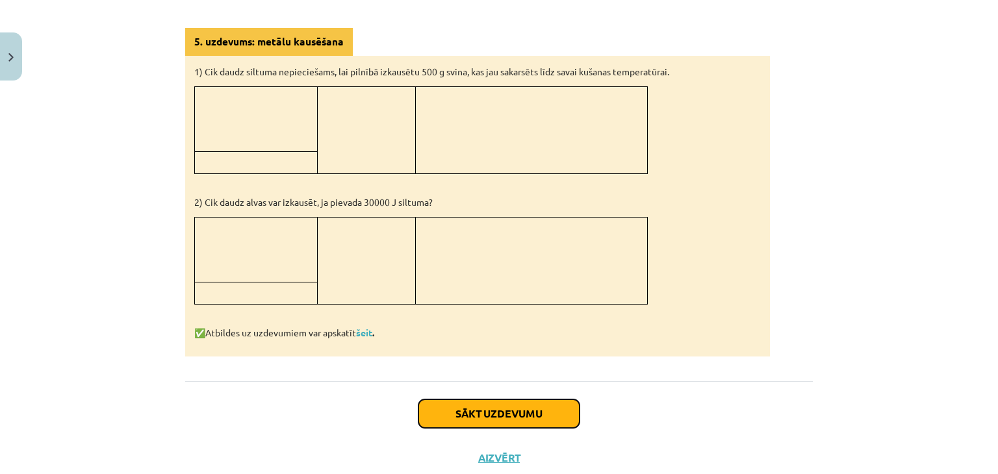
click at [520, 403] on button "Sākt uzdevumu" at bounding box center [498, 414] width 161 height 29
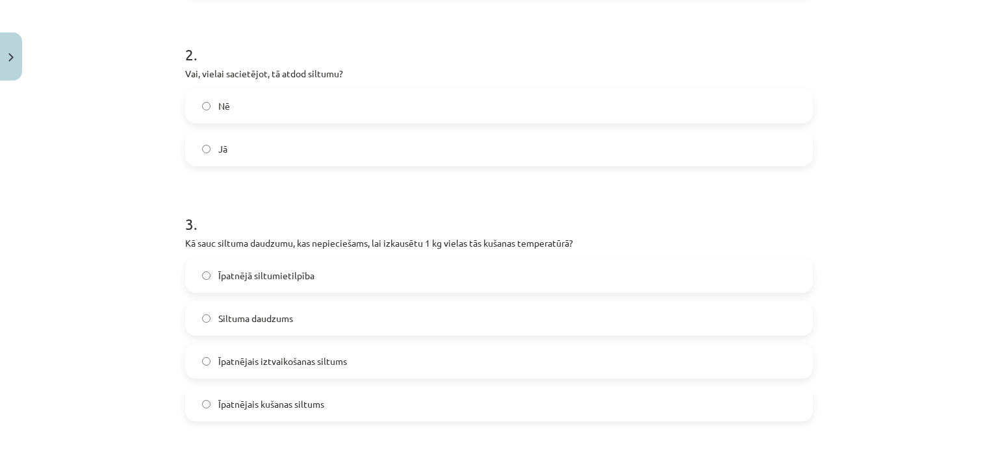
scroll to position [418, 0]
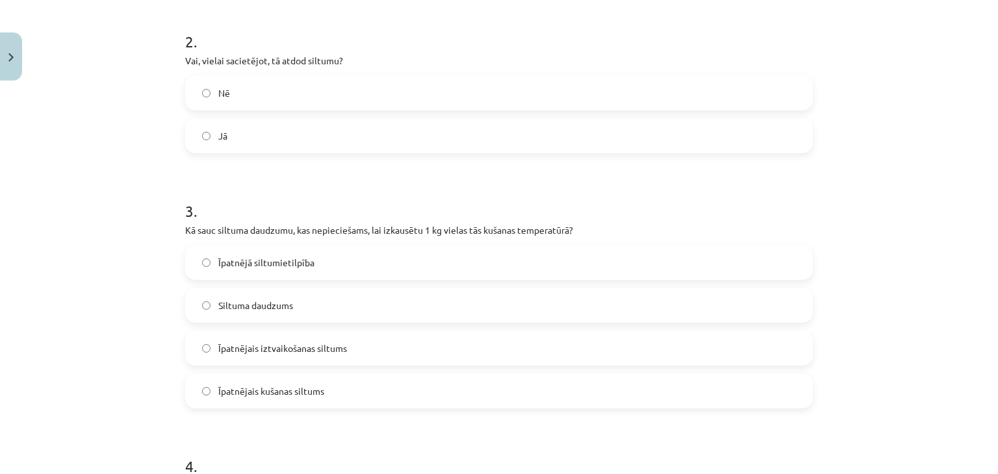
click at [445, 333] on label "Īpatnējais iztvaikošanas siltums" at bounding box center [498, 348] width 625 height 32
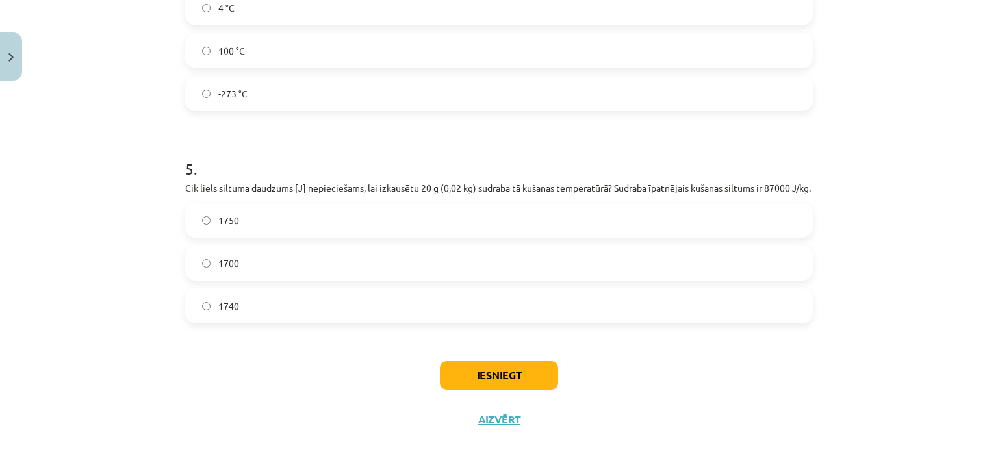
scroll to position [985, 0]
click at [486, 377] on button "Iesniegt" at bounding box center [499, 375] width 118 height 29
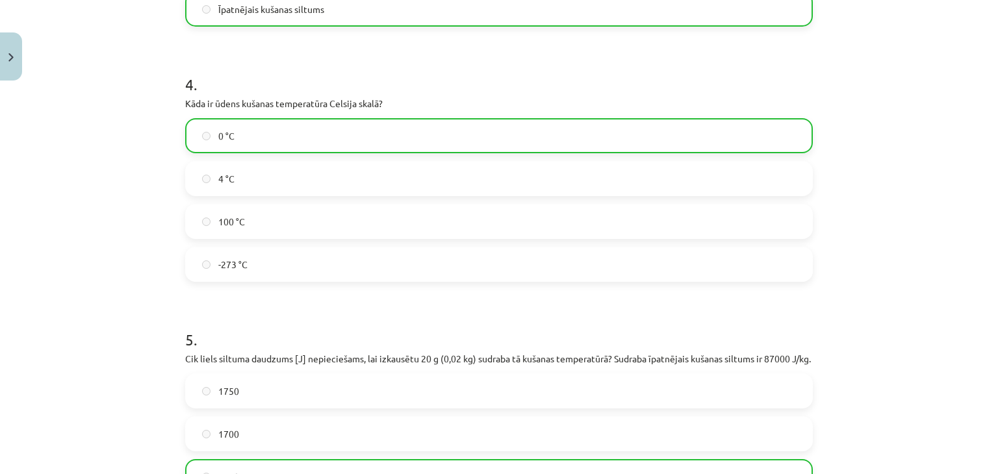
scroll to position [1026, 0]
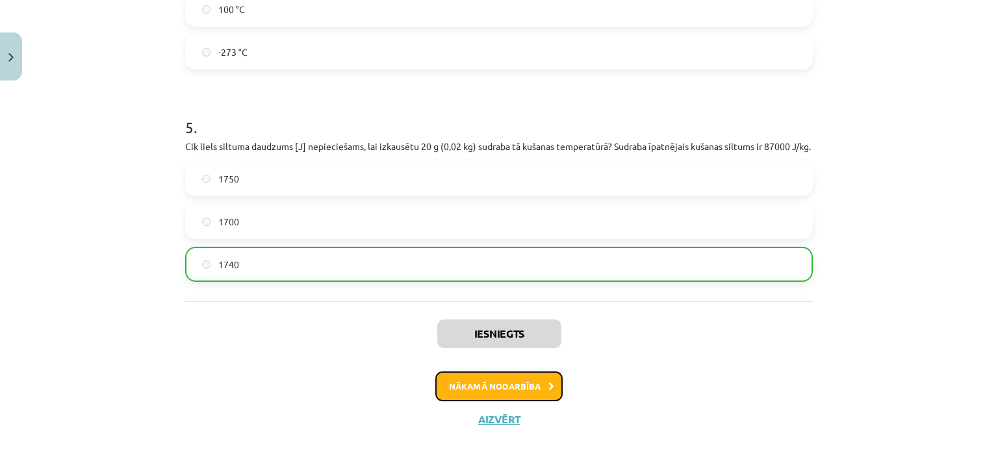
click at [514, 391] on button "Nākamā nodarbība" at bounding box center [498, 387] width 127 height 30
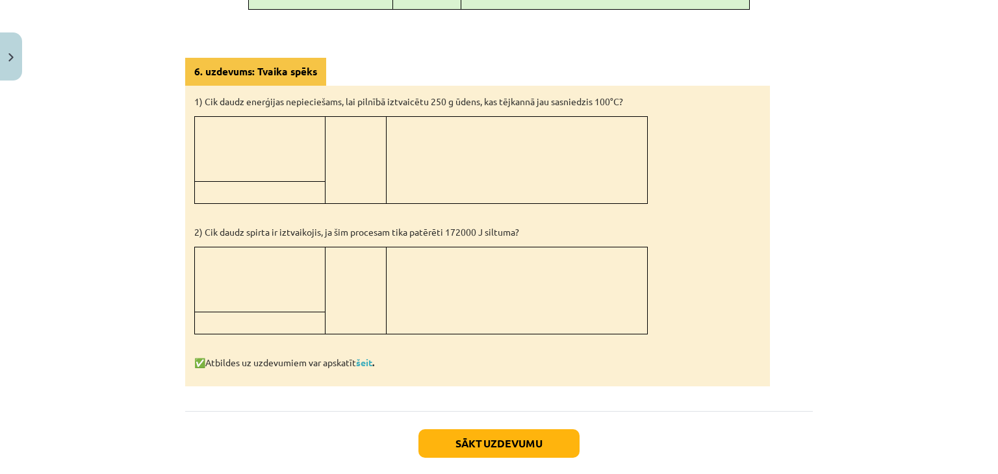
scroll to position [1060, 0]
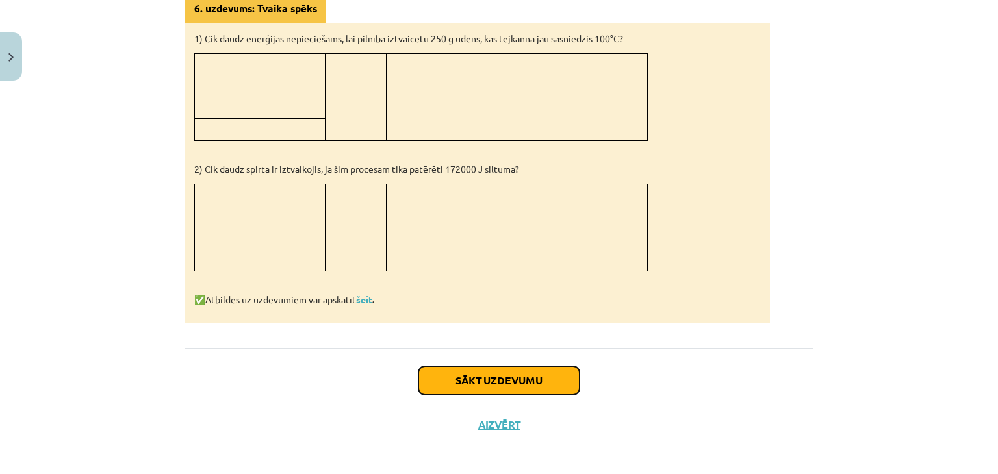
click at [522, 375] on button "Sākt uzdevumu" at bounding box center [498, 380] width 161 height 29
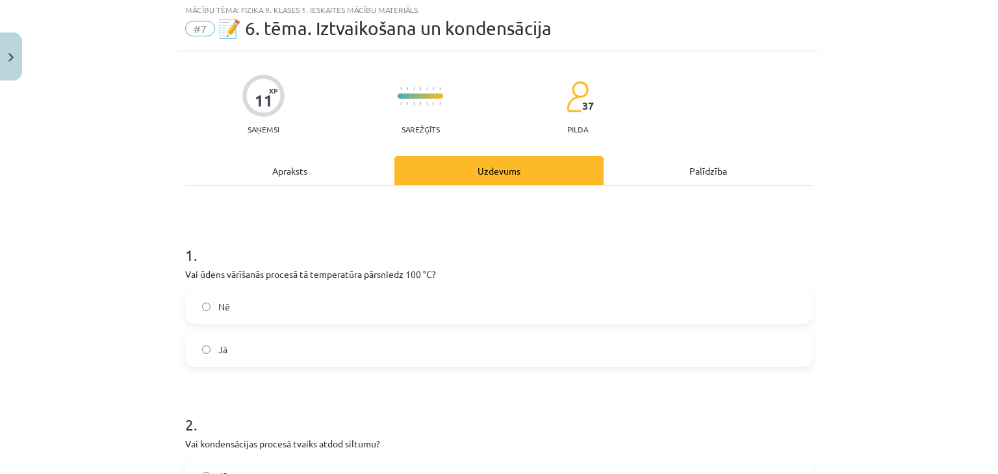
scroll to position [32, 0]
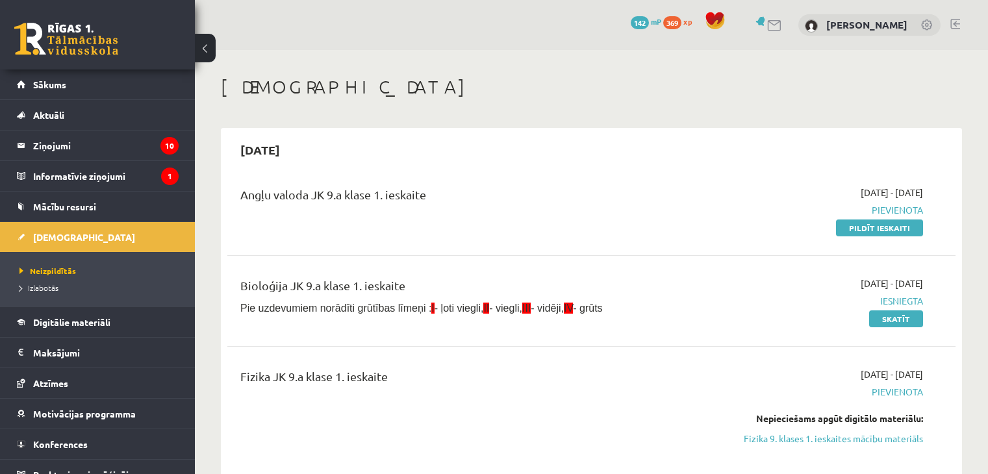
scroll to position [349, 0]
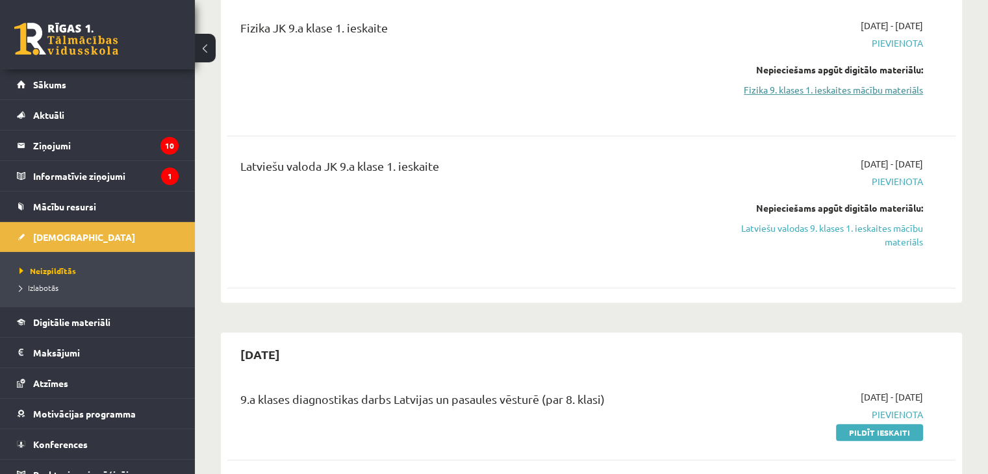
click at [837, 88] on link "Fizika 9. klases 1. ieskaites mācību materiāls" at bounding box center [816, 90] width 214 height 14
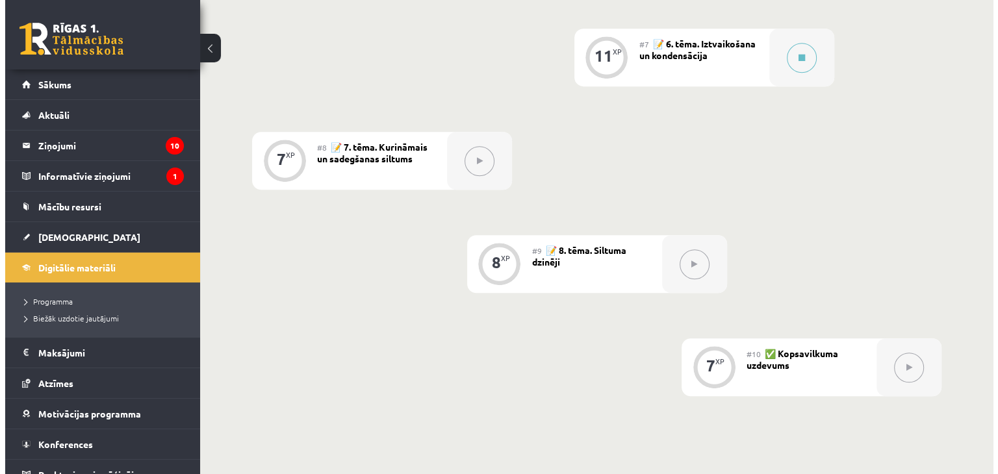
scroll to position [940, 0]
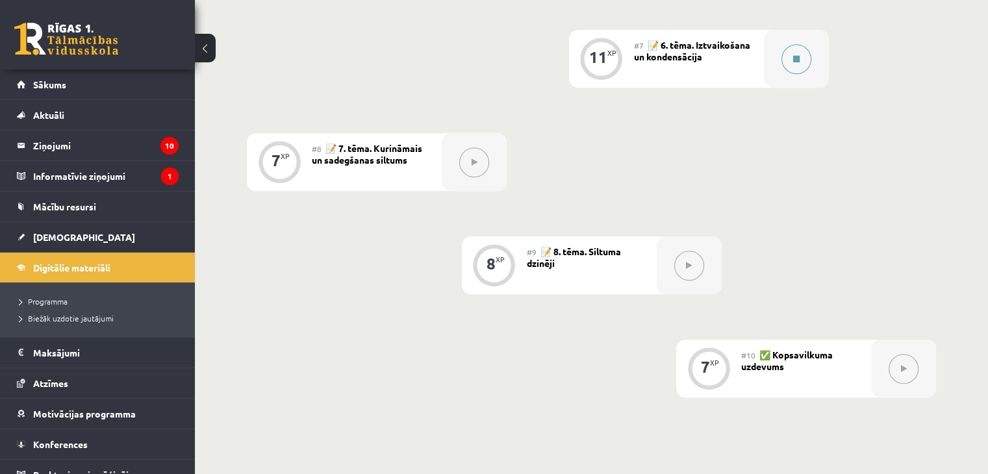
click at [797, 74] on button at bounding box center [796, 59] width 30 height 30
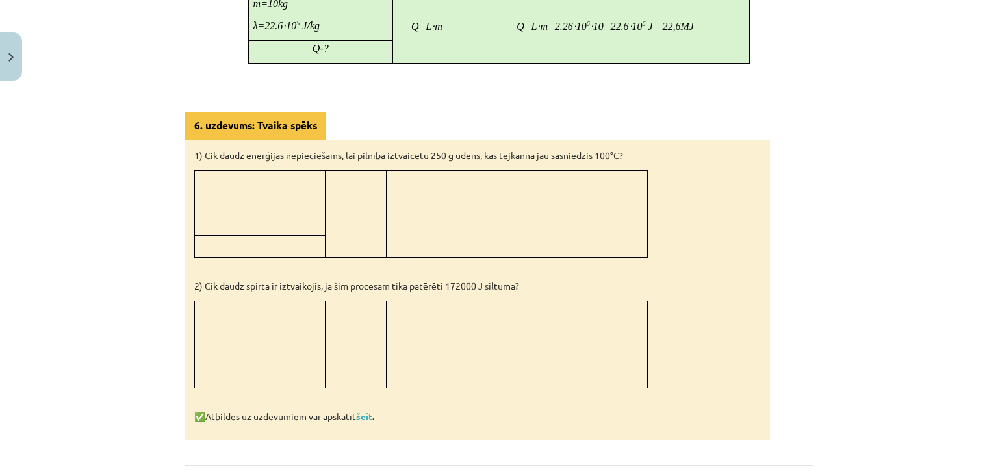
scroll to position [1060, 0]
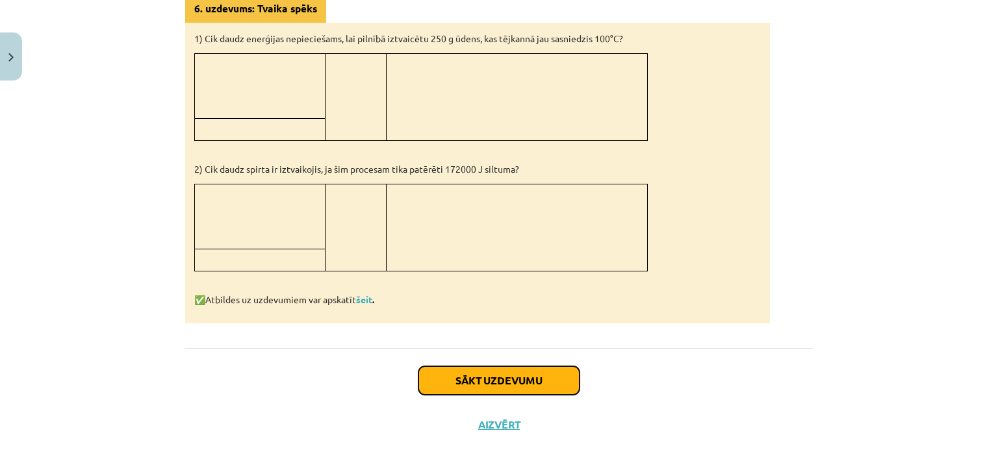
click at [567, 376] on button "Sākt uzdevumu" at bounding box center [498, 380] width 161 height 29
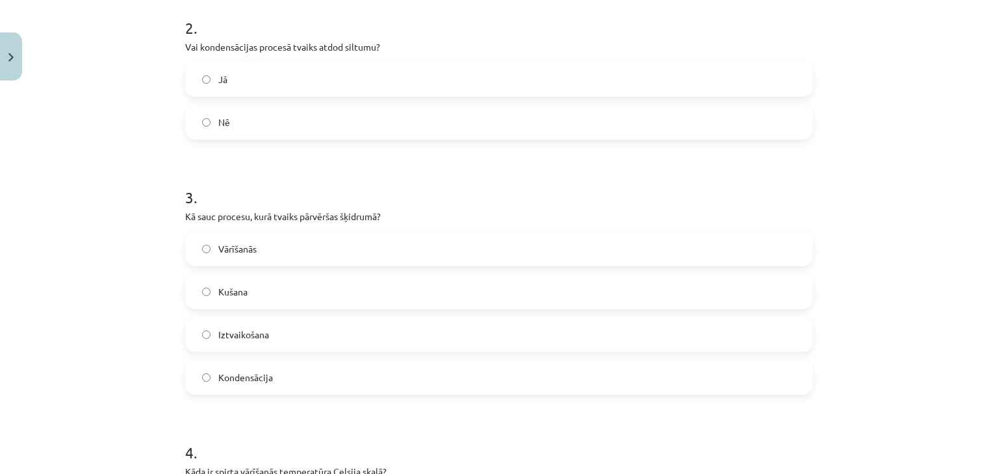
scroll to position [436, 0]
click at [195, 78] on label "Jā" at bounding box center [498, 75] width 625 height 32
click at [203, 378] on label "Kondensācija" at bounding box center [498, 373] width 625 height 32
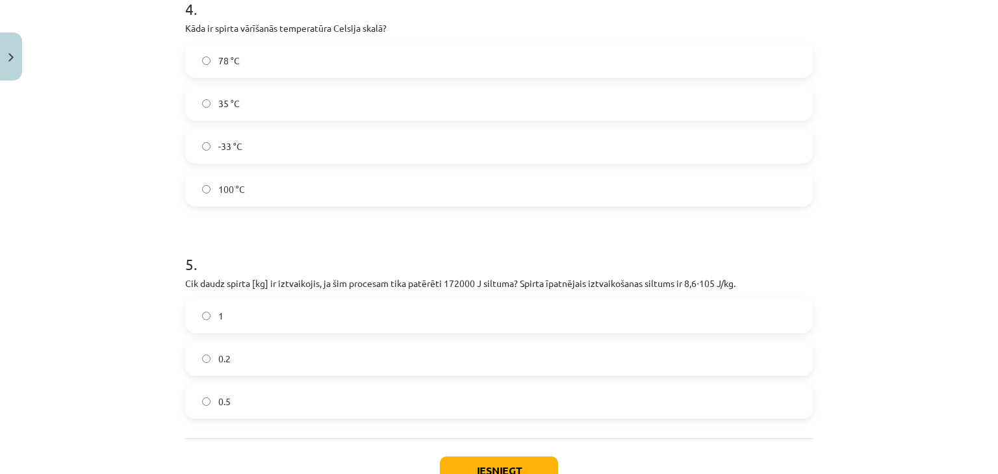
scroll to position [881, 0]
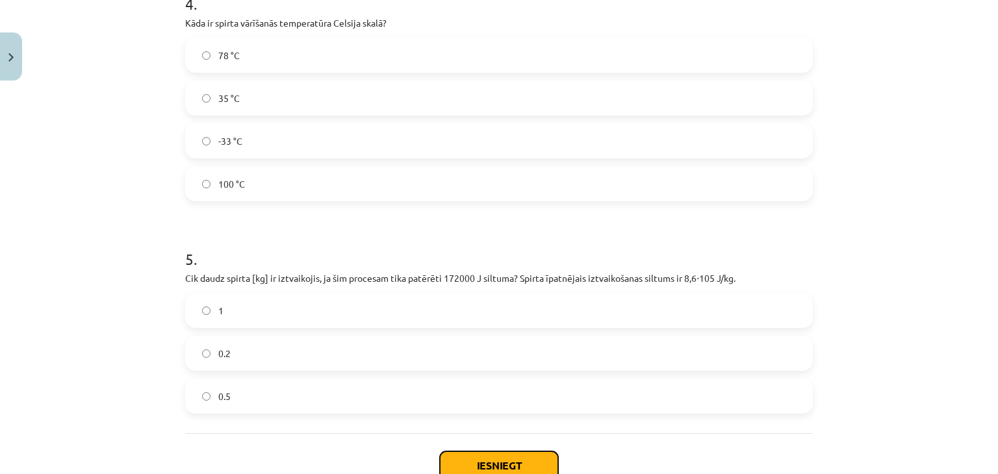
click at [517, 461] on button "Iesniegt" at bounding box center [499, 465] width 118 height 29
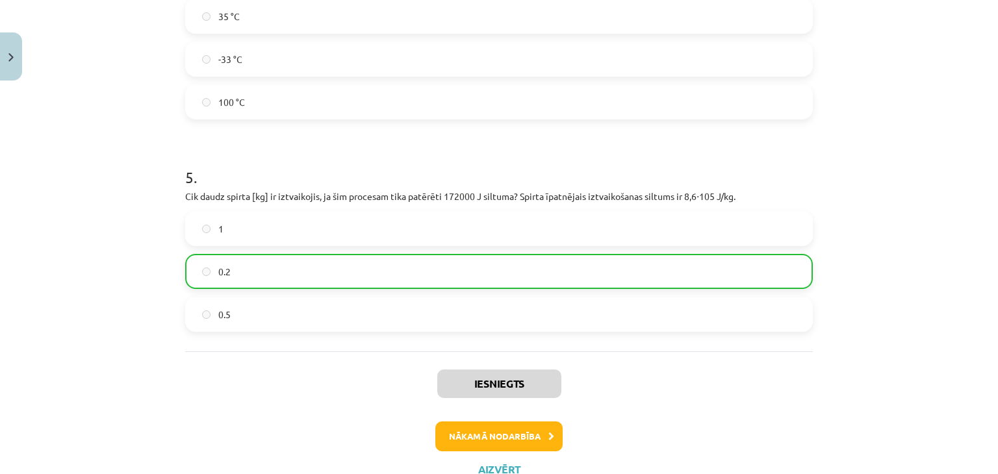
scroll to position [1011, 0]
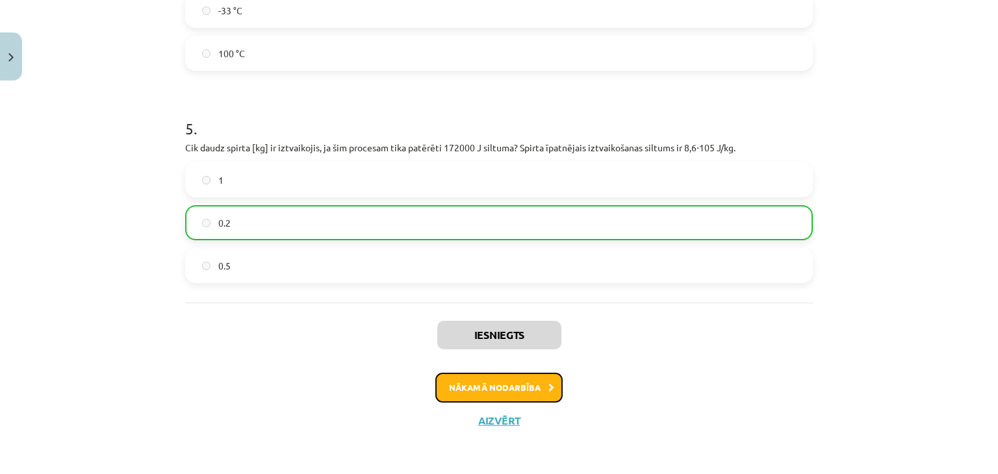
click at [505, 387] on button "Nākamā nodarbība" at bounding box center [498, 388] width 127 height 30
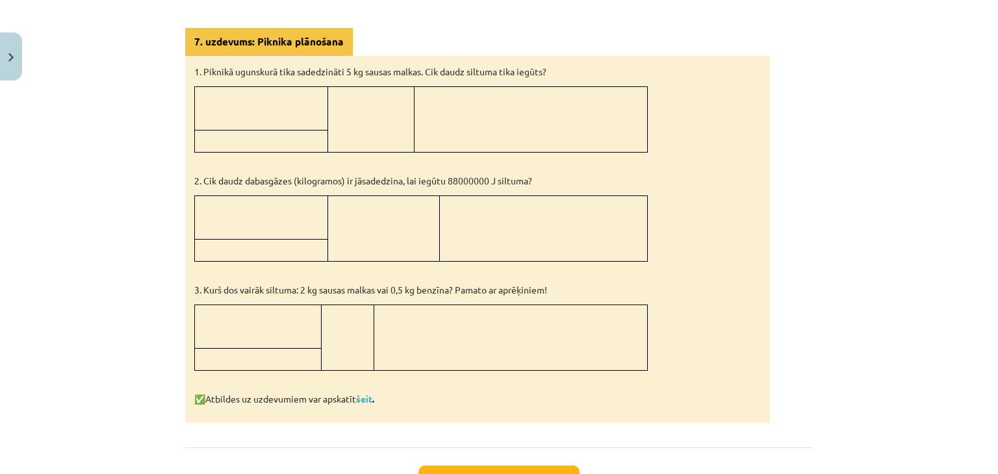
scroll to position [744, 0]
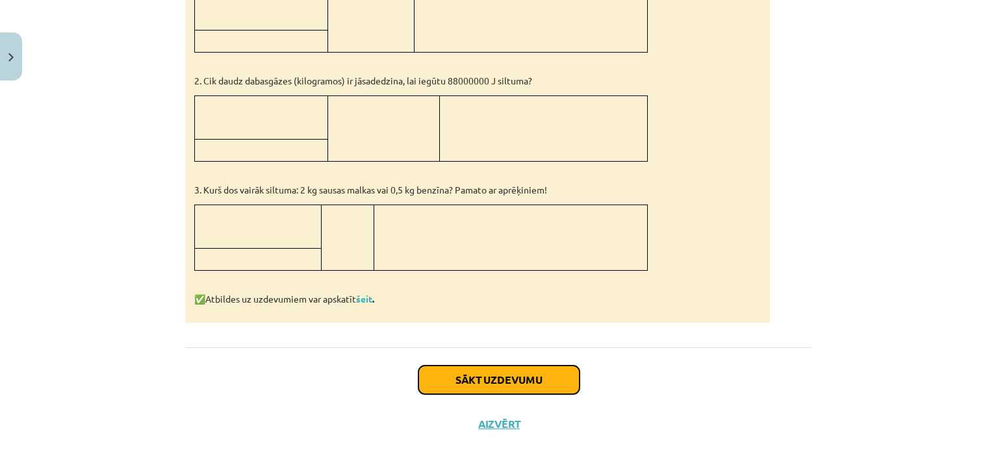
click at [496, 380] on button "Sākt uzdevumu" at bounding box center [498, 380] width 161 height 29
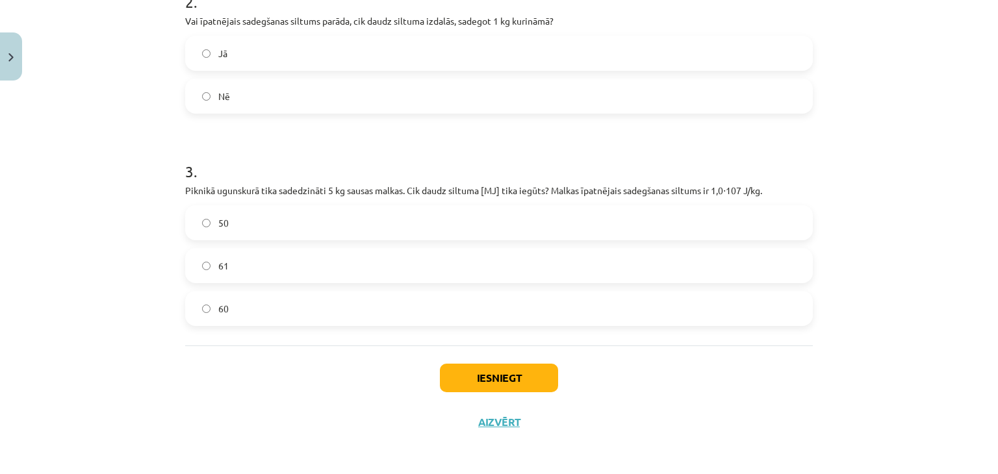
scroll to position [460, 0]
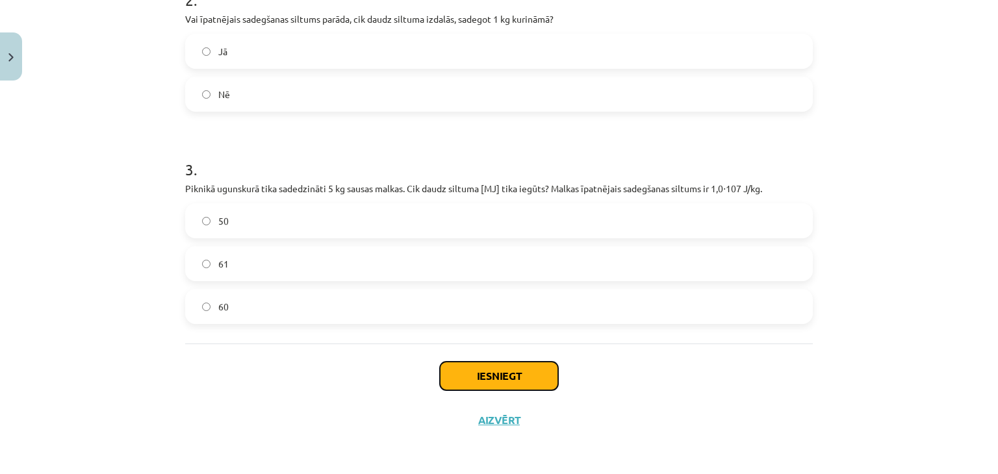
click at [491, 377] on button "Iesniegt" at bounding box center [499, 376] width 118 height 29
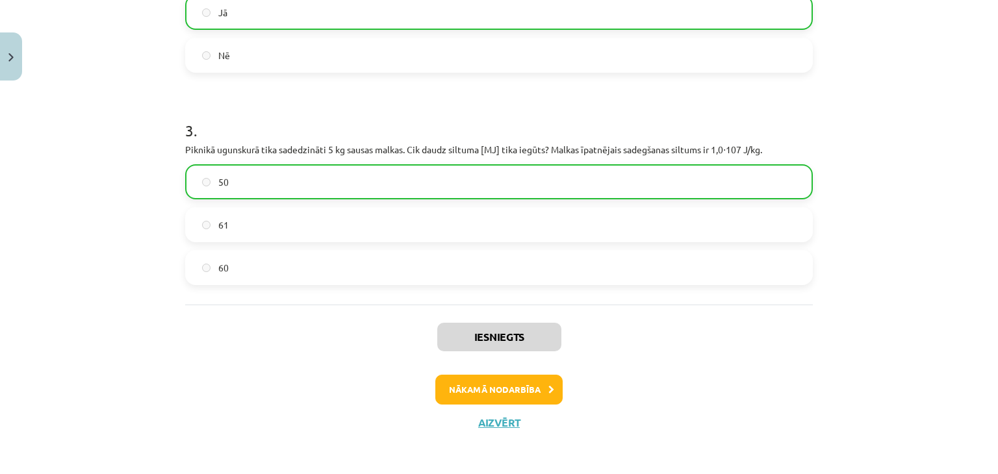
scroll to position [501, 0]
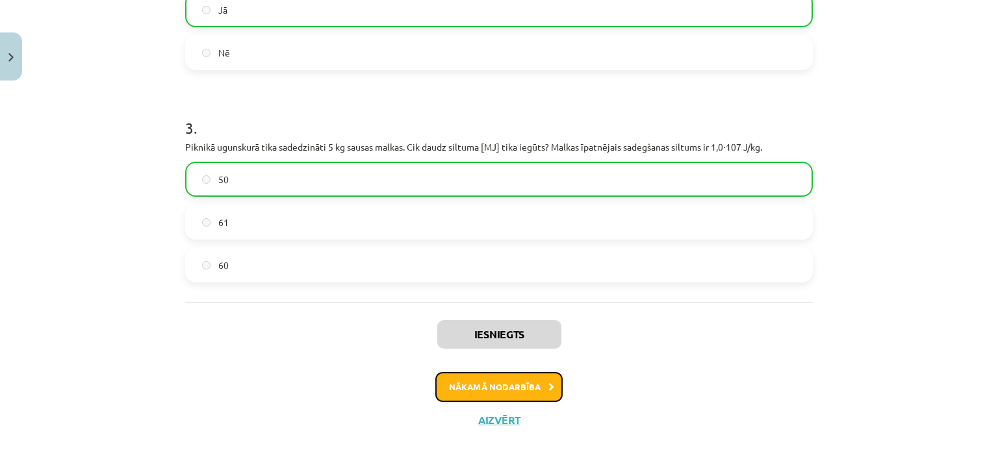
click at [513, 385] on button "Nākamā nodarbība" at bounding box center [498, 387] width 127 height 30
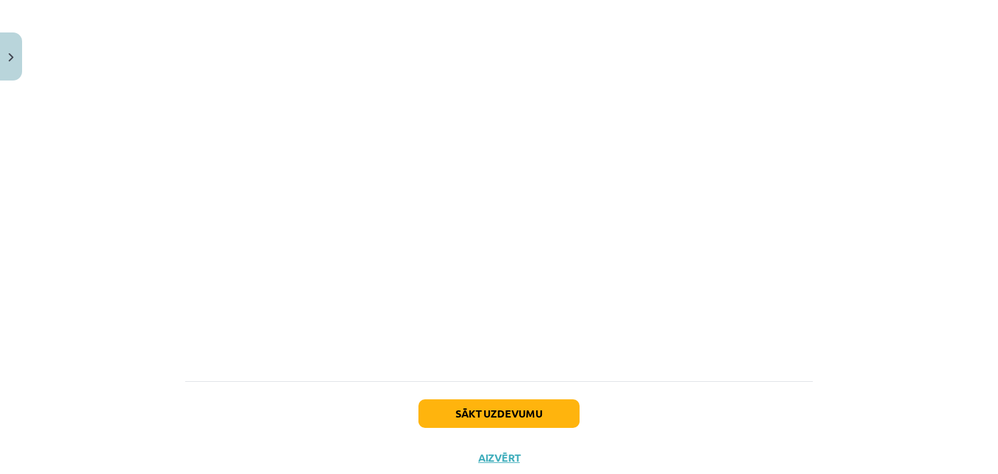
scroll to position [920, 0]
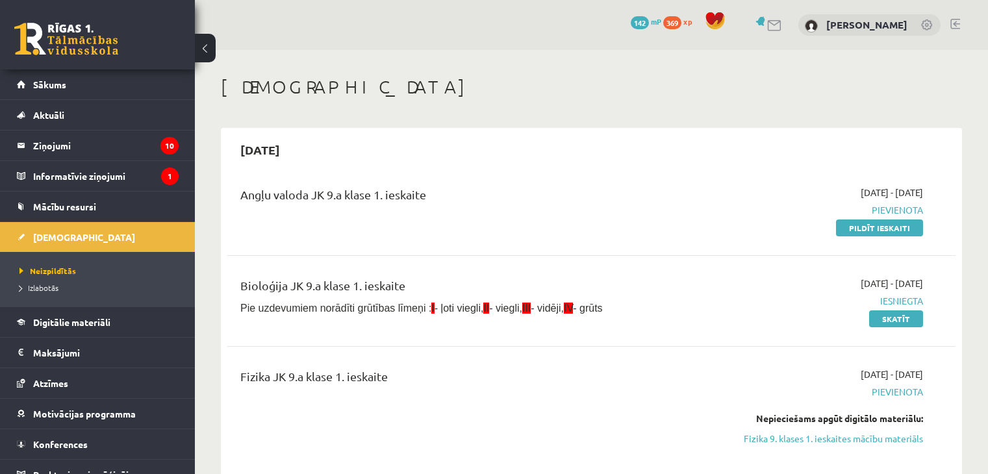
scroll to position [349, 0]
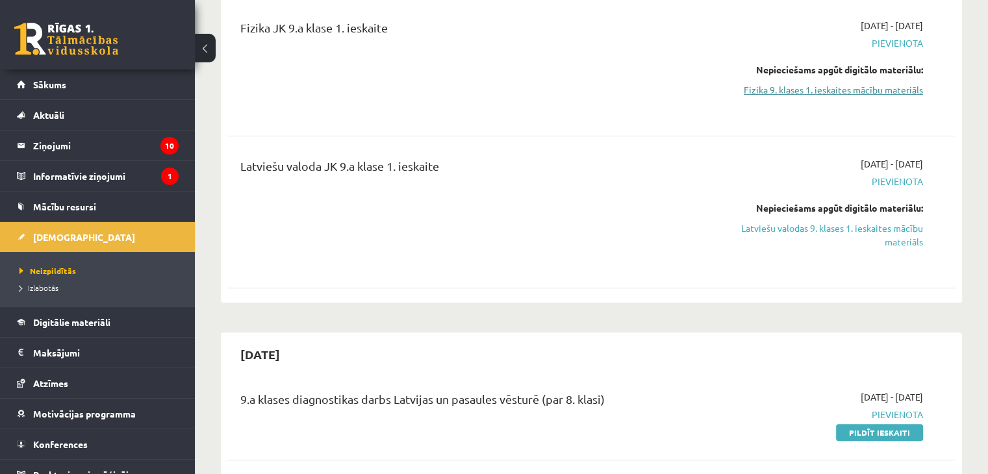
click at [879, 94] on link "Fizika 9. klases 1. ieskaites mācību materiāls" at bounding box center [816, 90] width 214 height 14
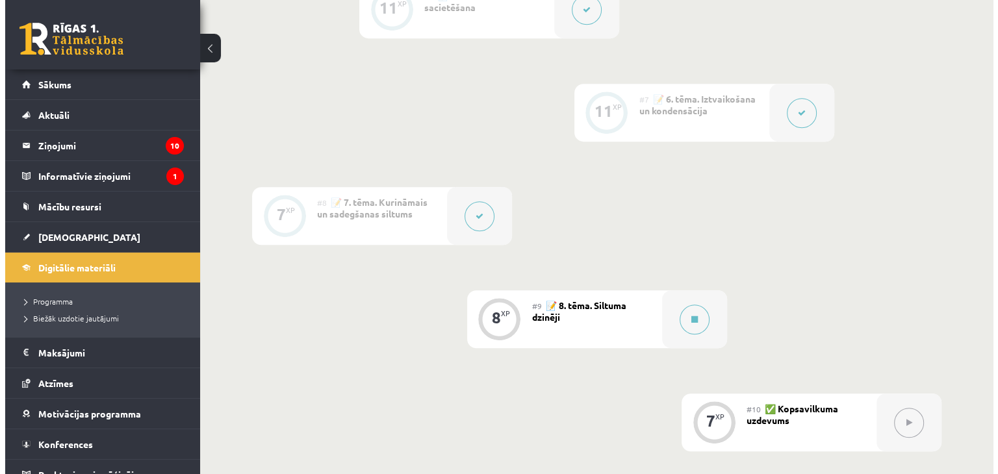
scroll to position [899, 0]
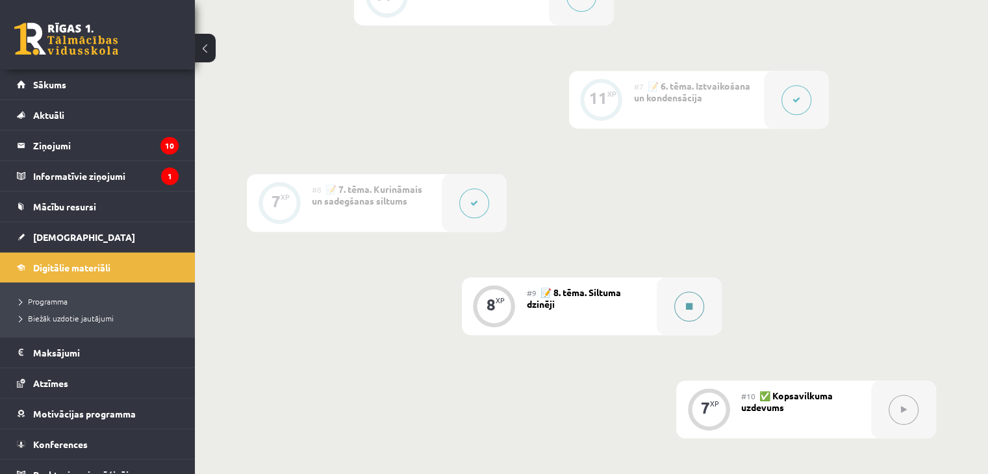
click at [684, 318] on button at bounding box center [689, 307] width 30 height 30
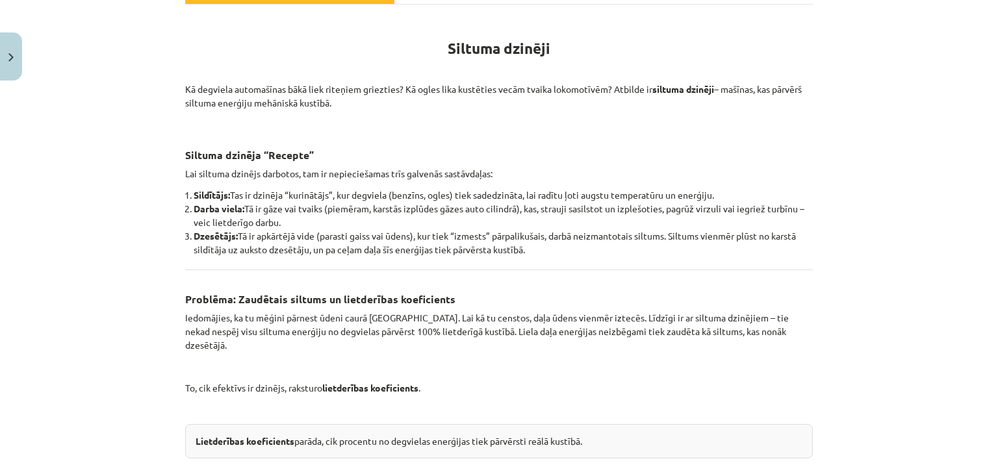
scroll to position [0, 0]
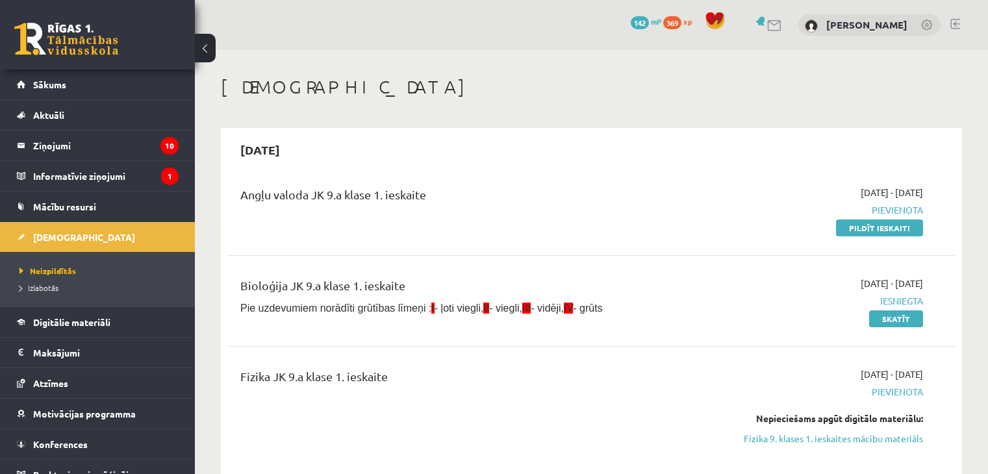
scroll to position [349, 0]
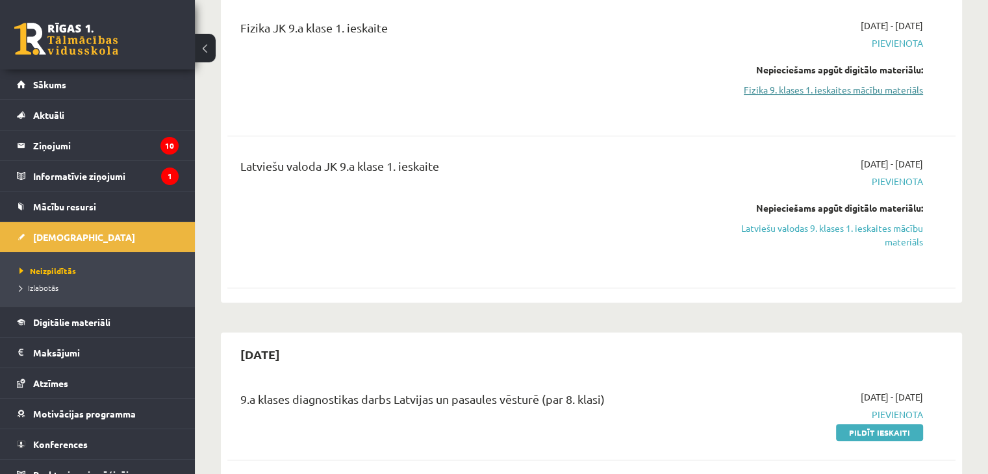
click at [878, 90] on link "Fizika 9. klases 1. ieskaites mācību materiāls" at bounding box center [816, 90] width 214 height 14
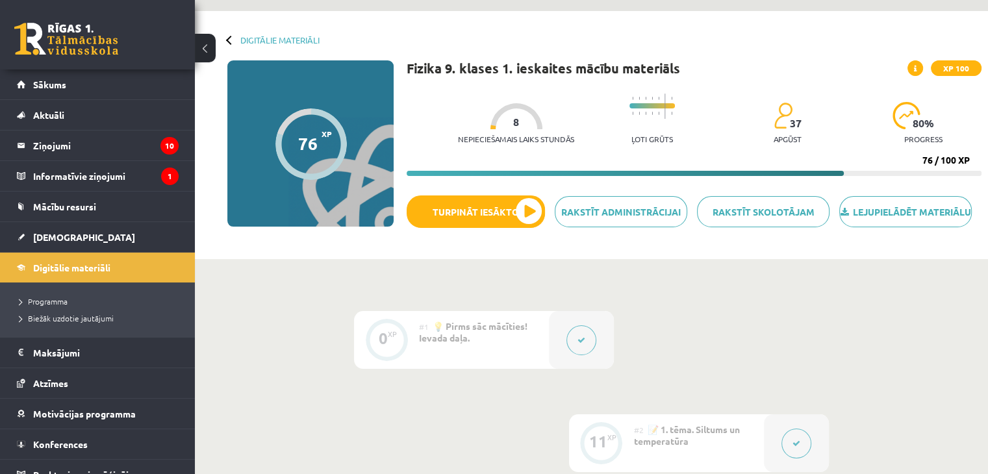
scroll to position [42, 0]
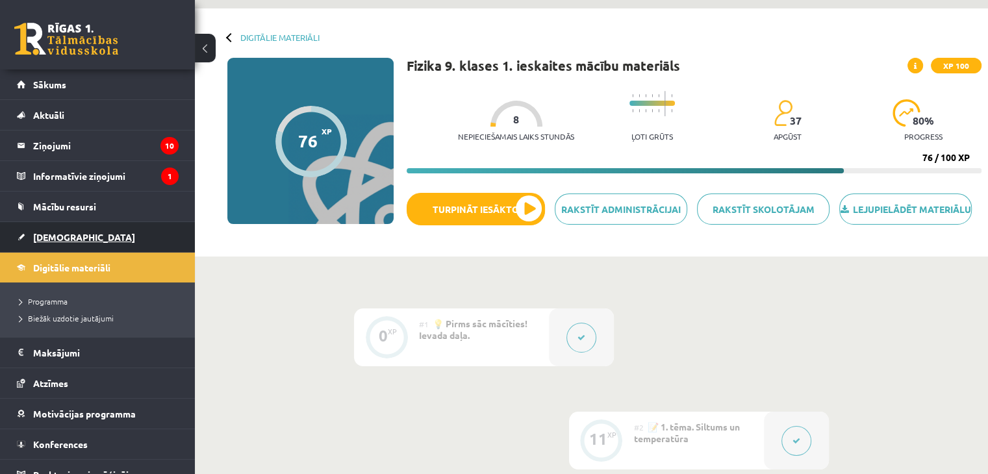
click at [66, 235] on span "[DEMOGRAPHIC_DATA]" at bounding box center [84, 237] width 102 height 12
